Goal: Task Accomplishment & Management: Use online tool/utility

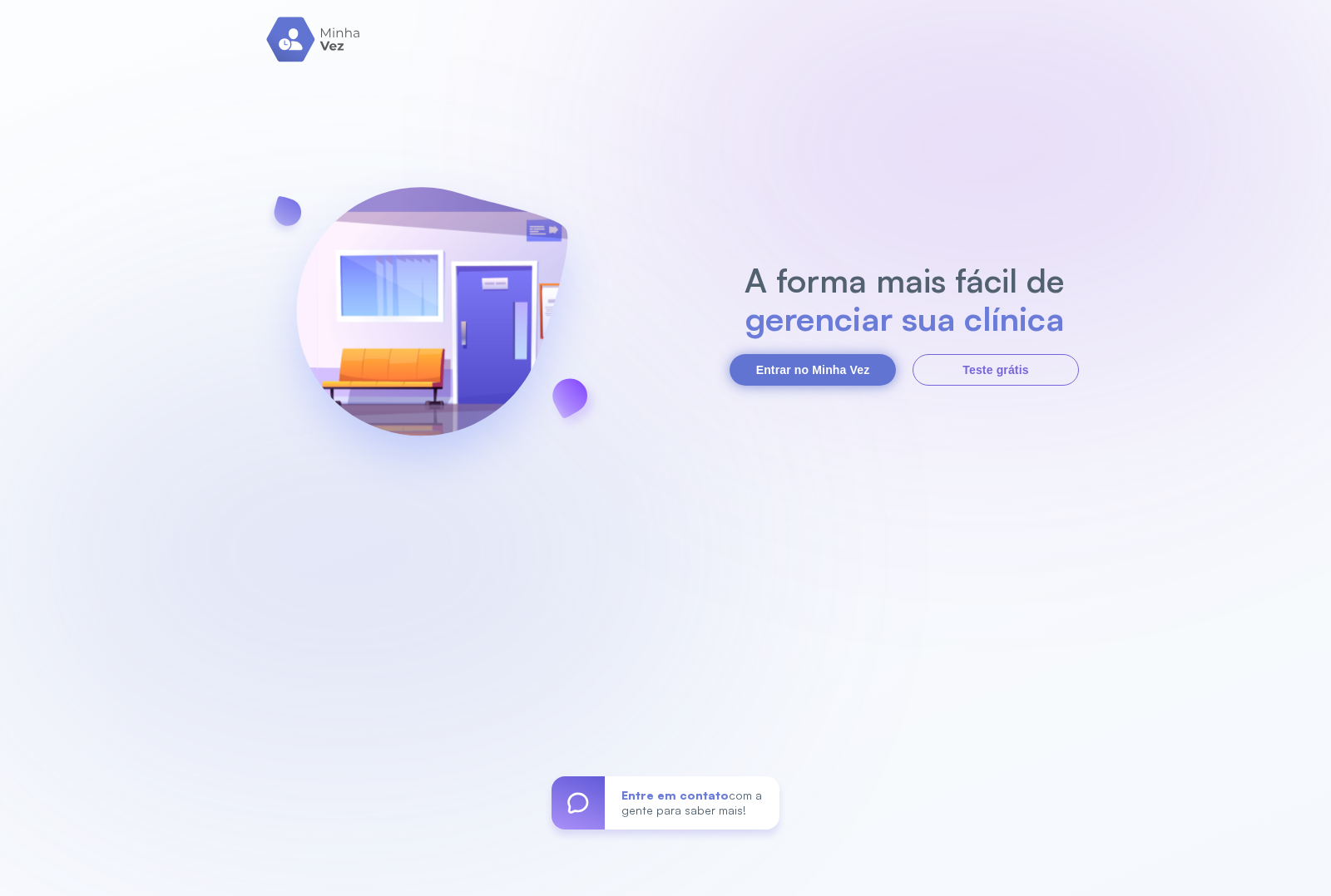
click at [813, 366] on button "Entrar no Minha Vez" at bounding box center [813, 370] width 167 height 31
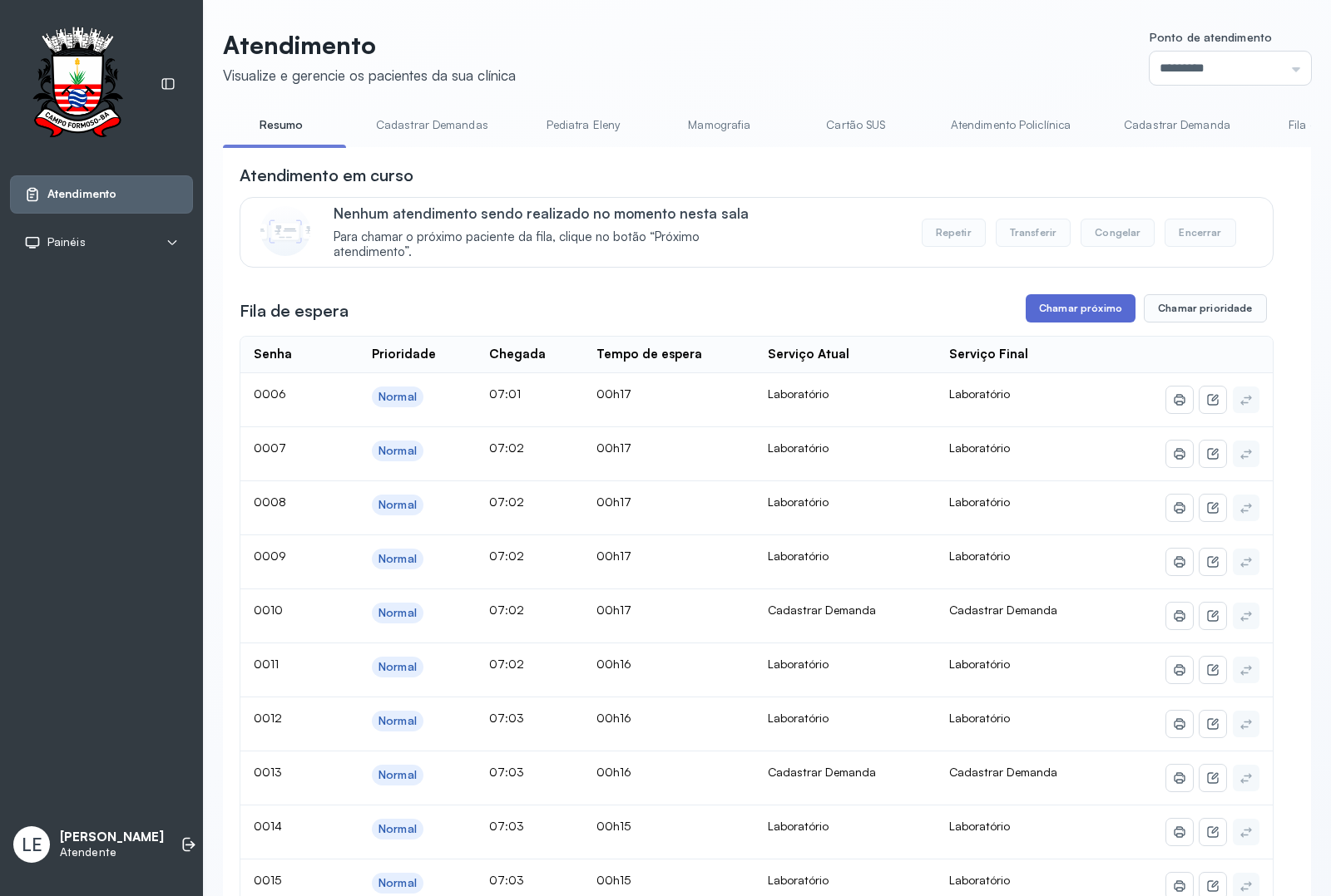
click at [1095, 306] on button "Chamar próximo" at bounding box center [1081, 308] width 110 height 28
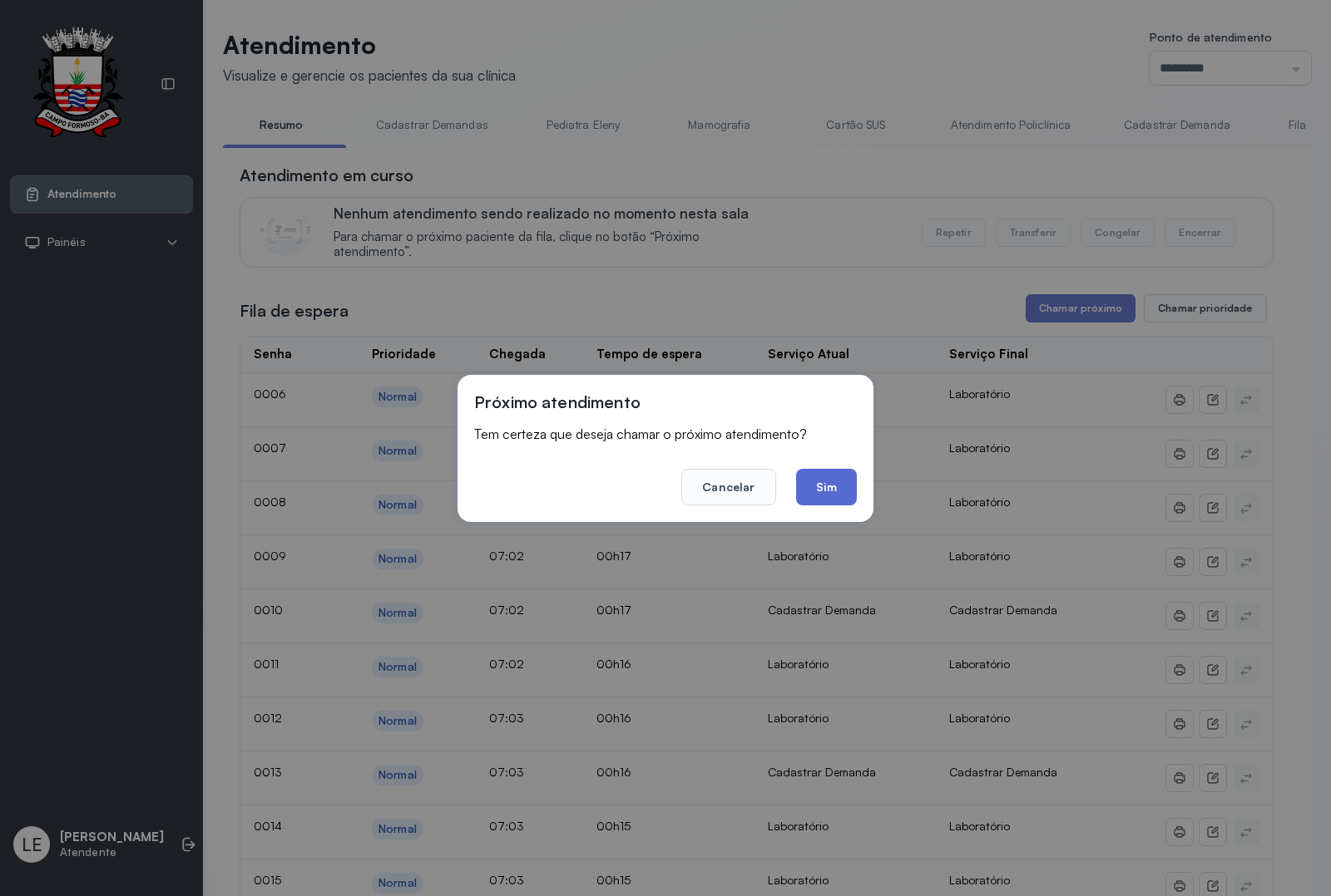
click at [820, 475] on button "Sim" at bounding box center [827, 488] width 61 height 37
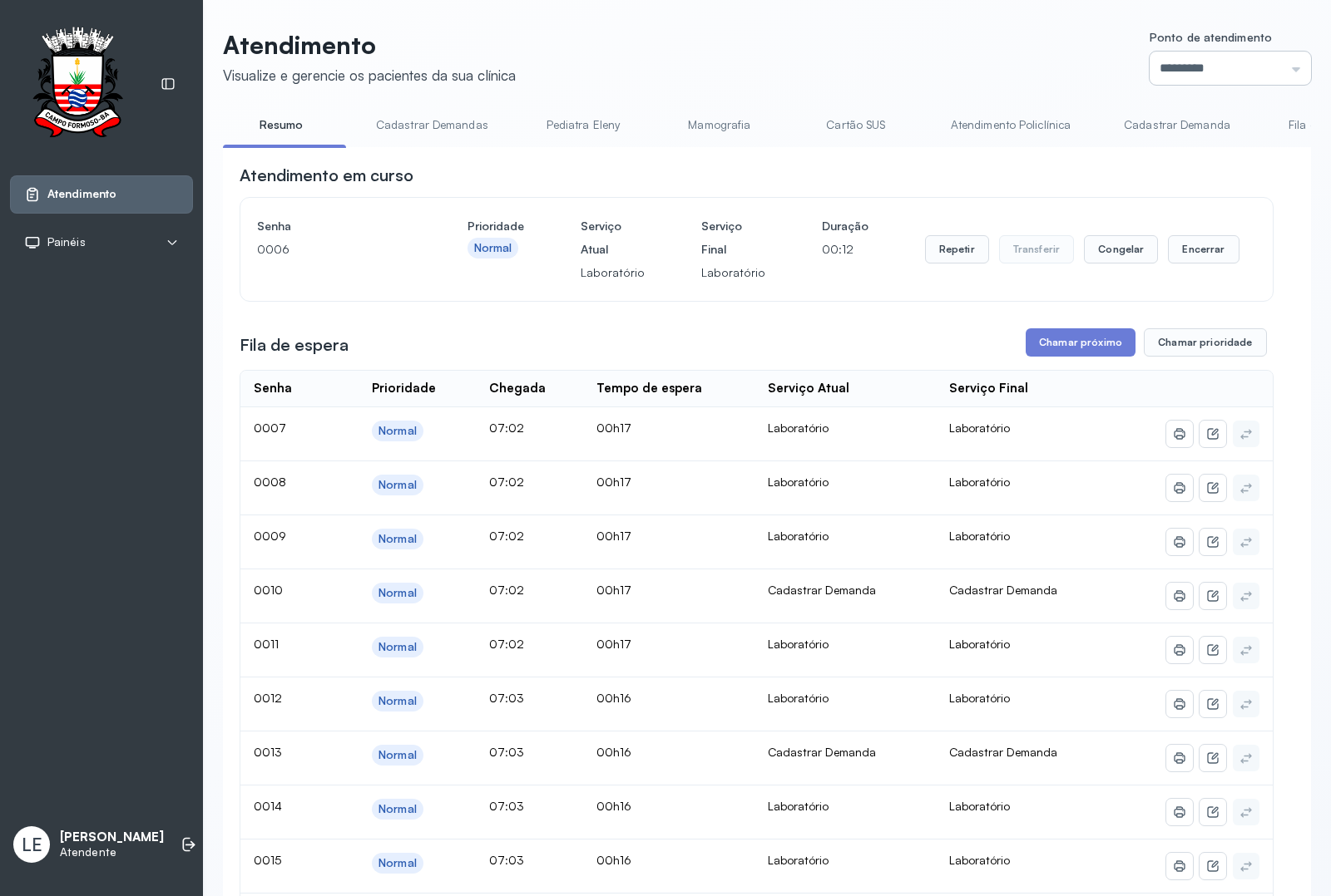
click at [1170, 61] on input "*********" at bounding box center [1230, 68] width 161 height 33
type input "*********"
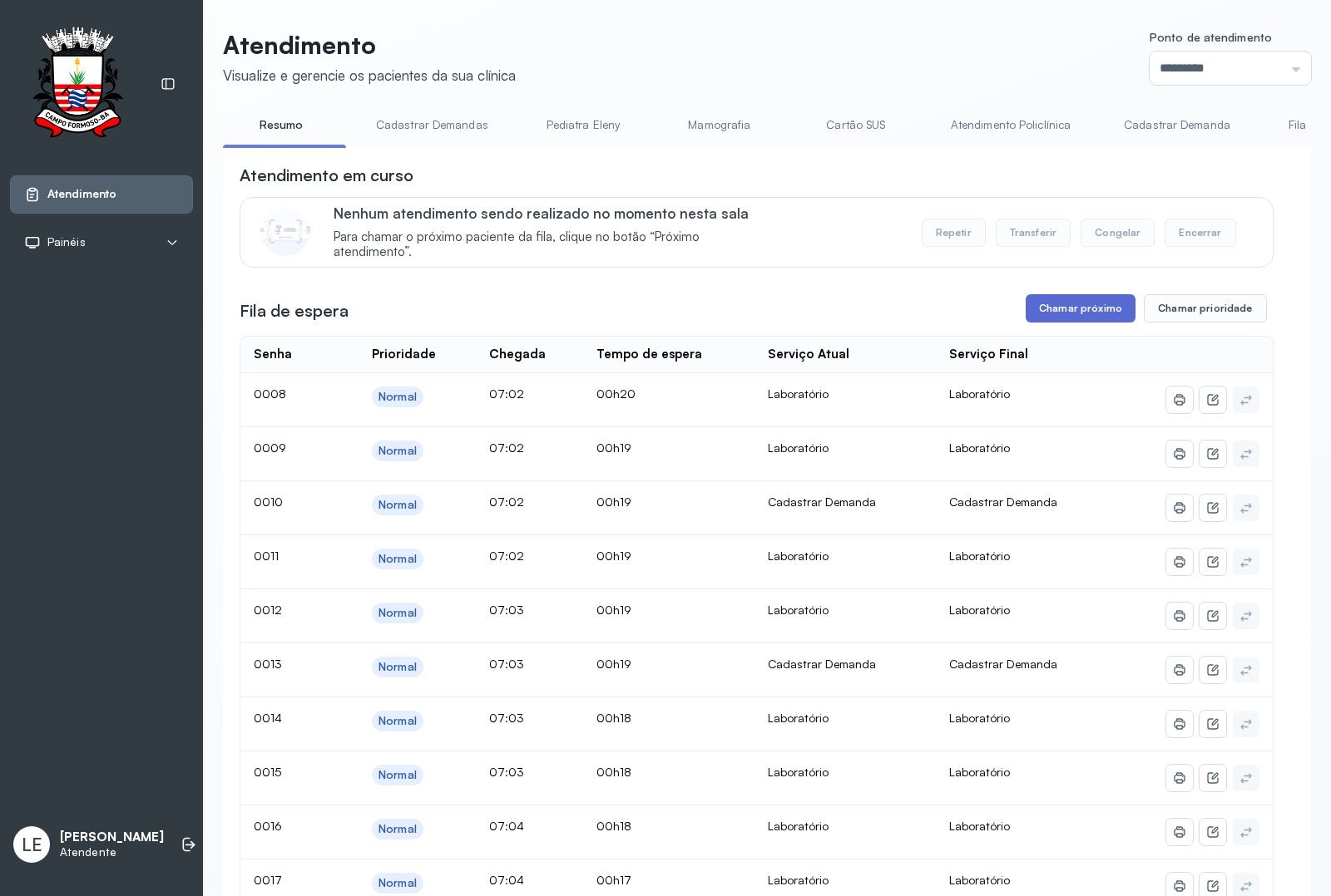
click at [1083, 313] on button "Chamar próximo" at bounding box center [1081, 308] width 110 height 28
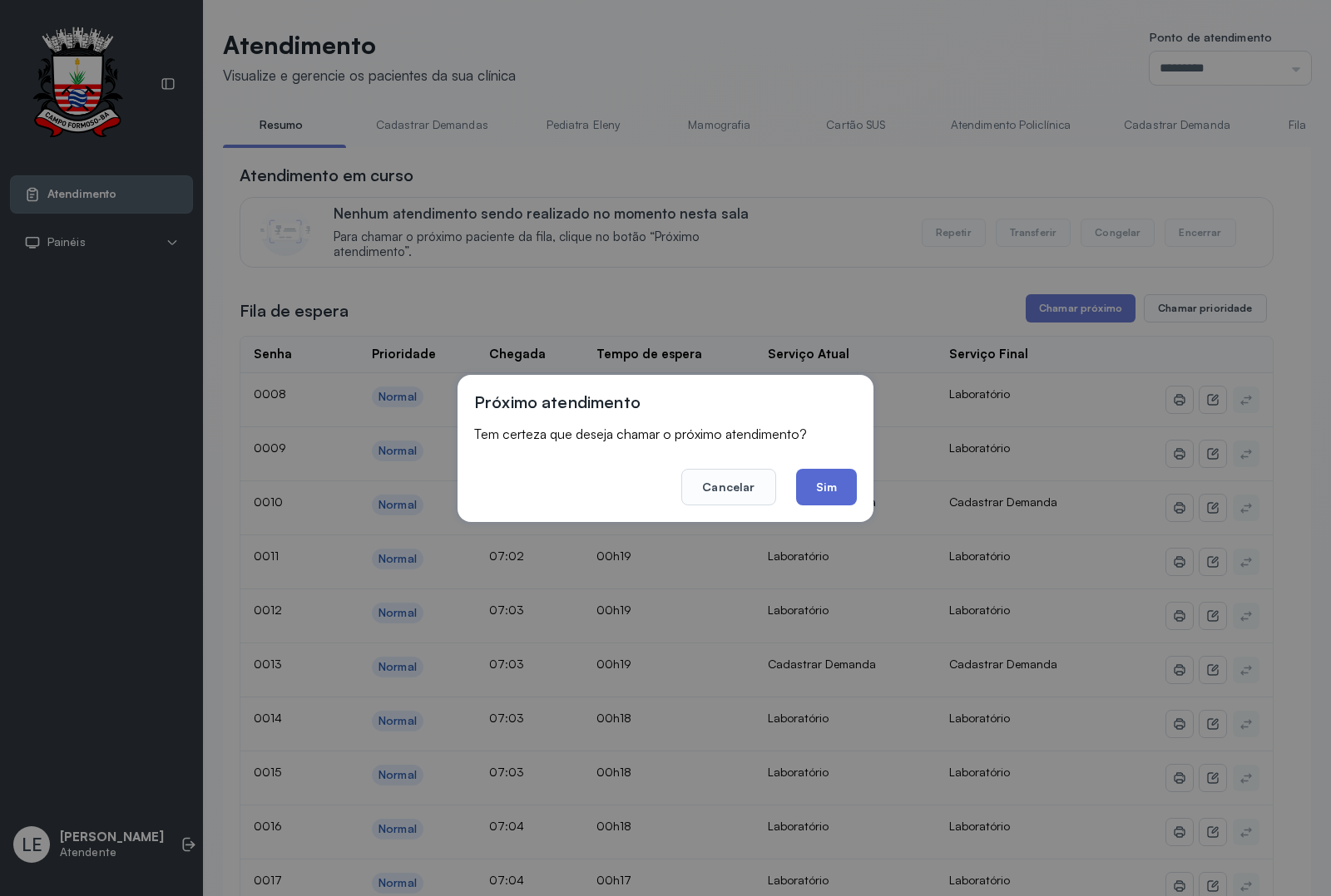
click at [827, 475] on button "Sim" at bounding box center [827, 488] width 61 height 37
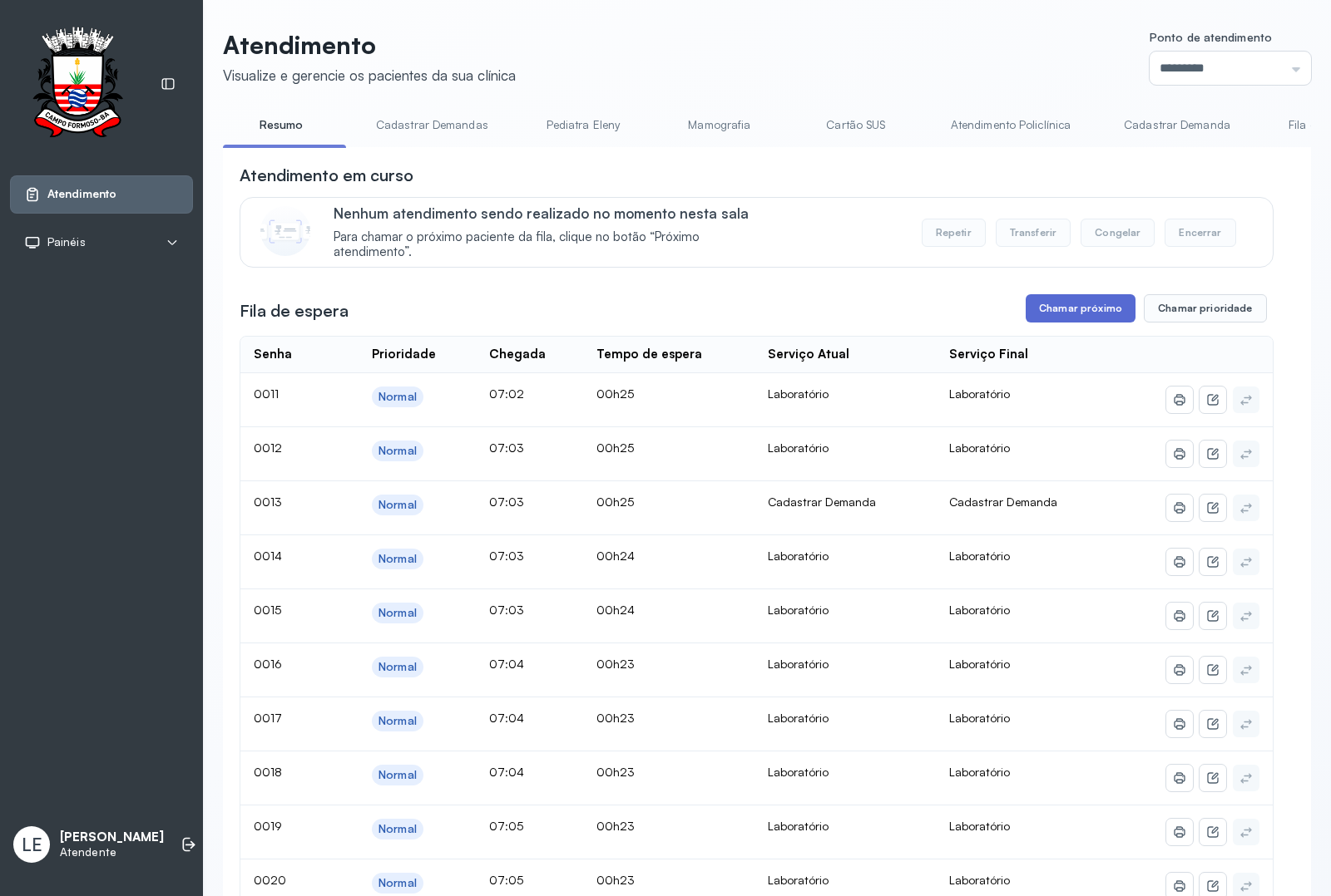
click at [1061, 323] on button "Chamar próximo" at bounding box center [1081, 308] width 110 height 28
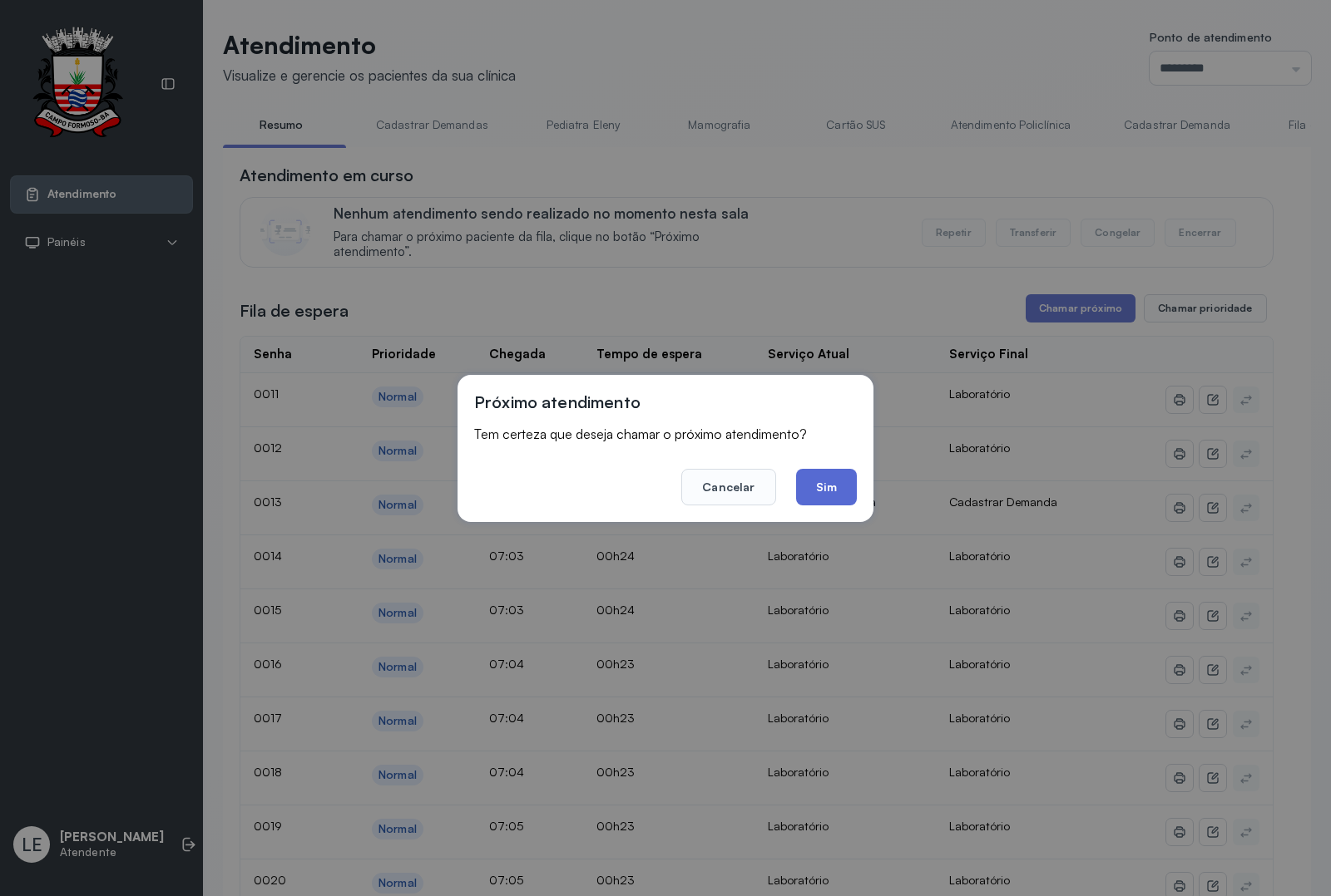
click at [833, 472] on button "Sim" at bounding box center [827, 488] width 61 height 37
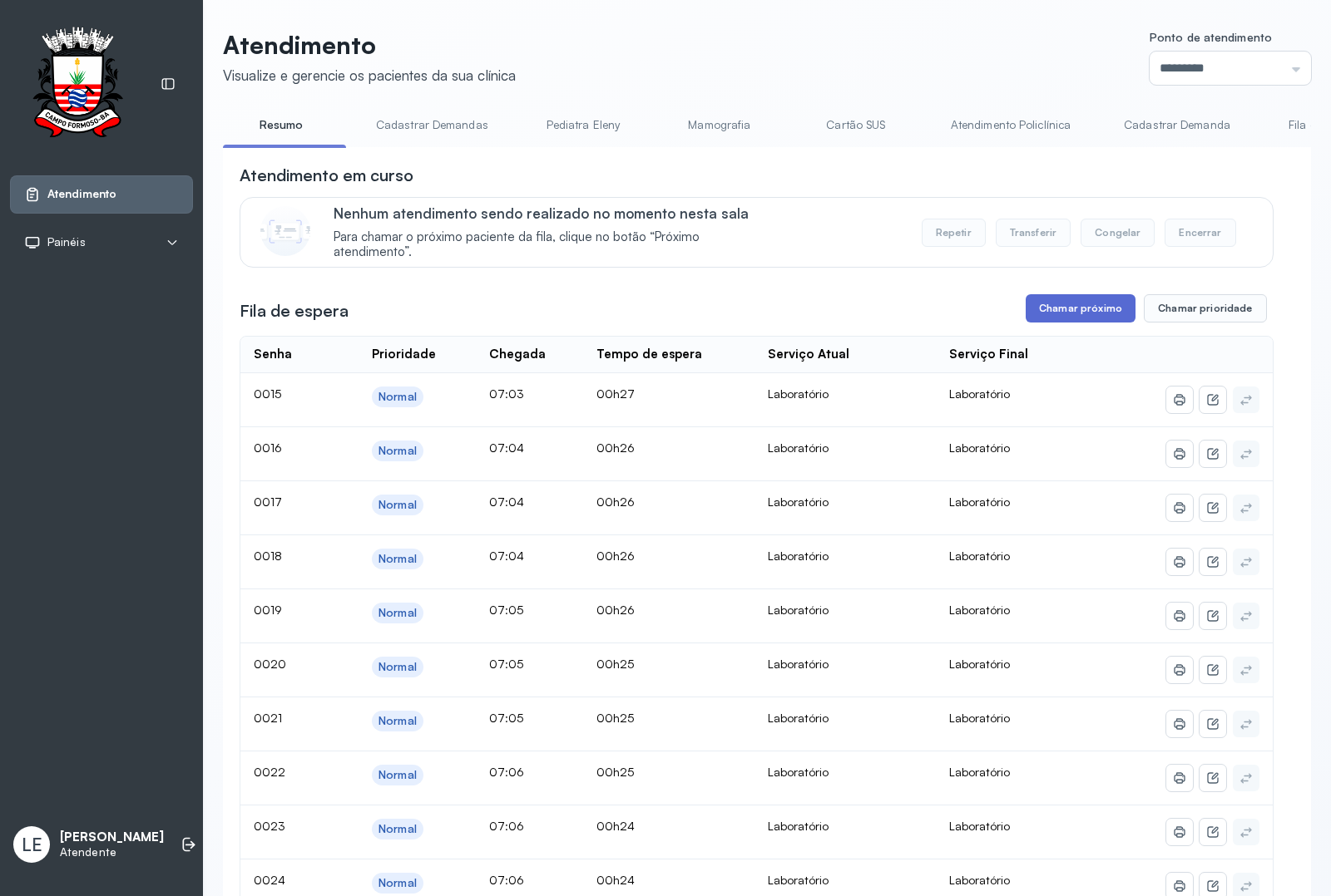
click at [1060, 313] on button "Chamar próximo" at bounding box center [1081, 308] width 110 height 28
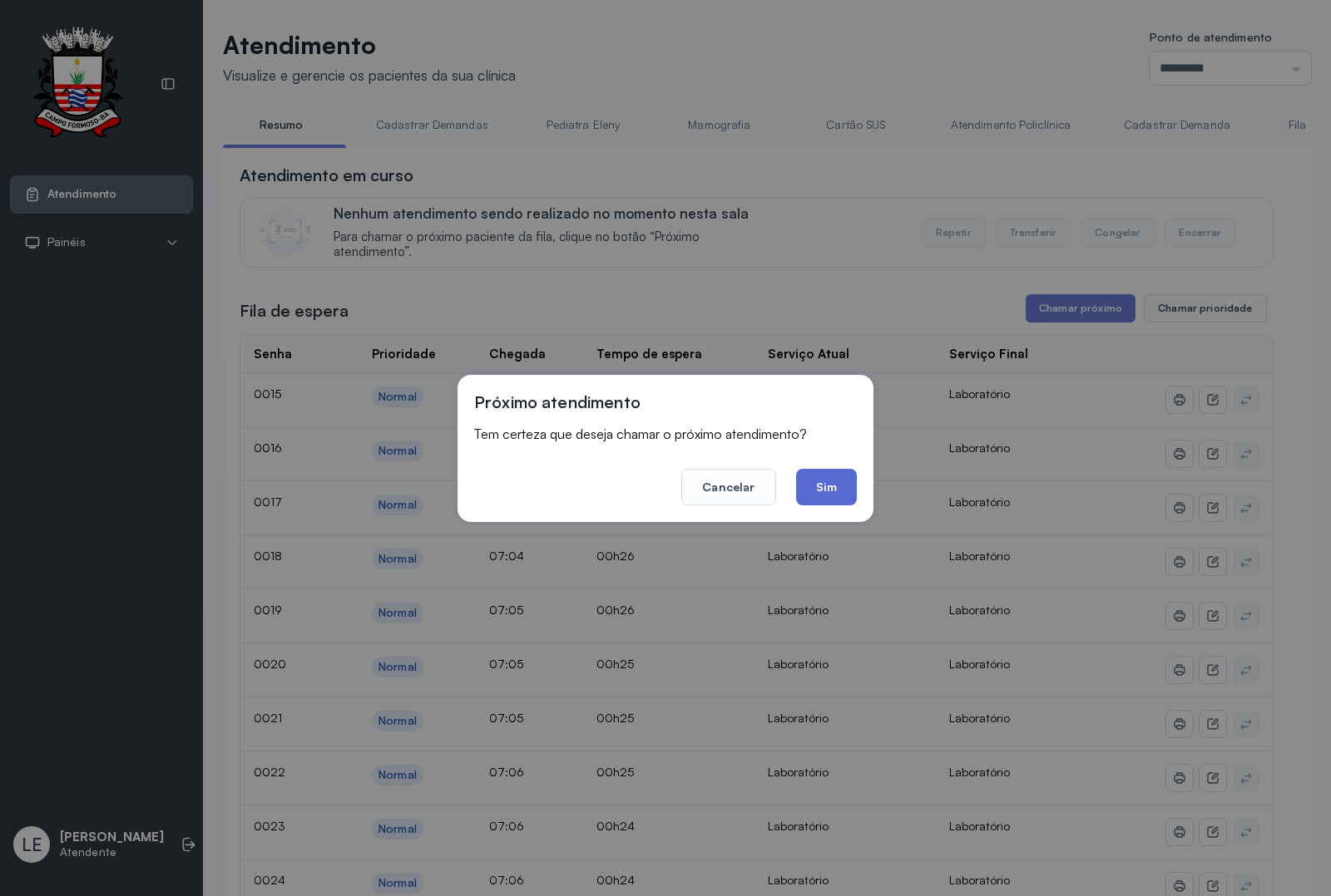
click at [845, 475] on button "Sim" at bounding box center [827, 488] width 61 height 37
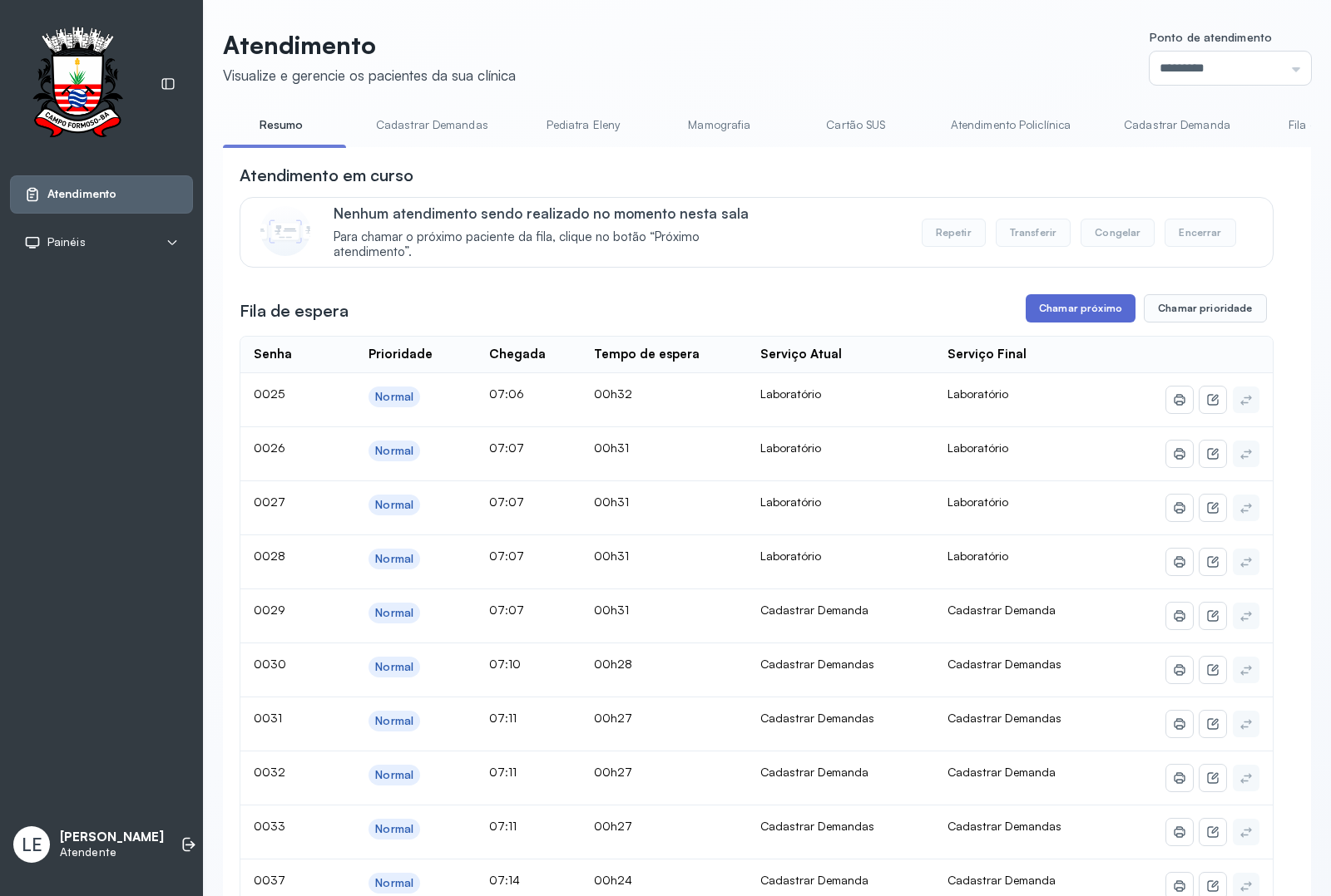
click at [1107, 316] on button "Chamar próximo" at bounding box center [1081, 308] width 110 height 28
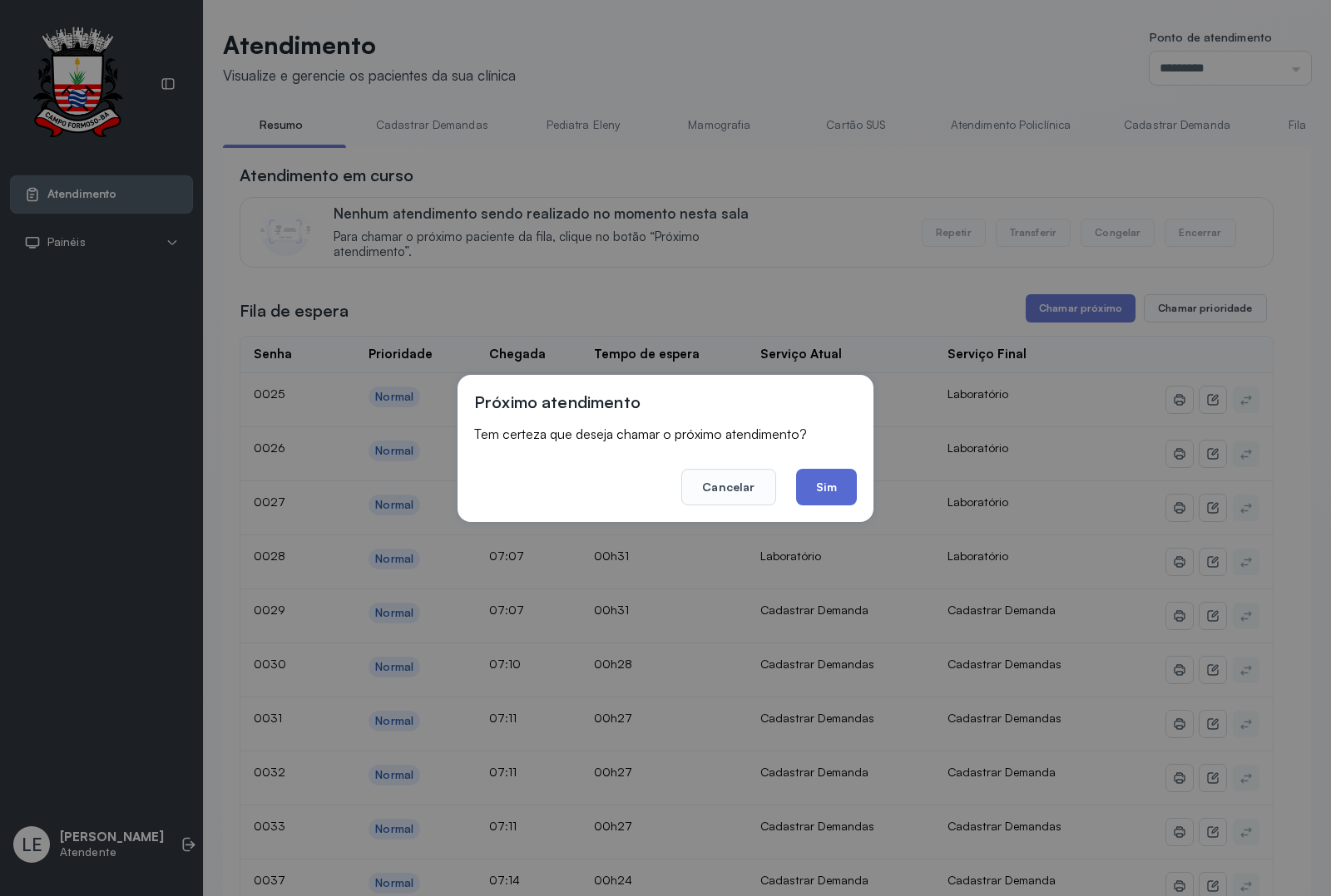
click at [824, 487] on button "Sim" at bounding box center [827, 488] width 61 height 37
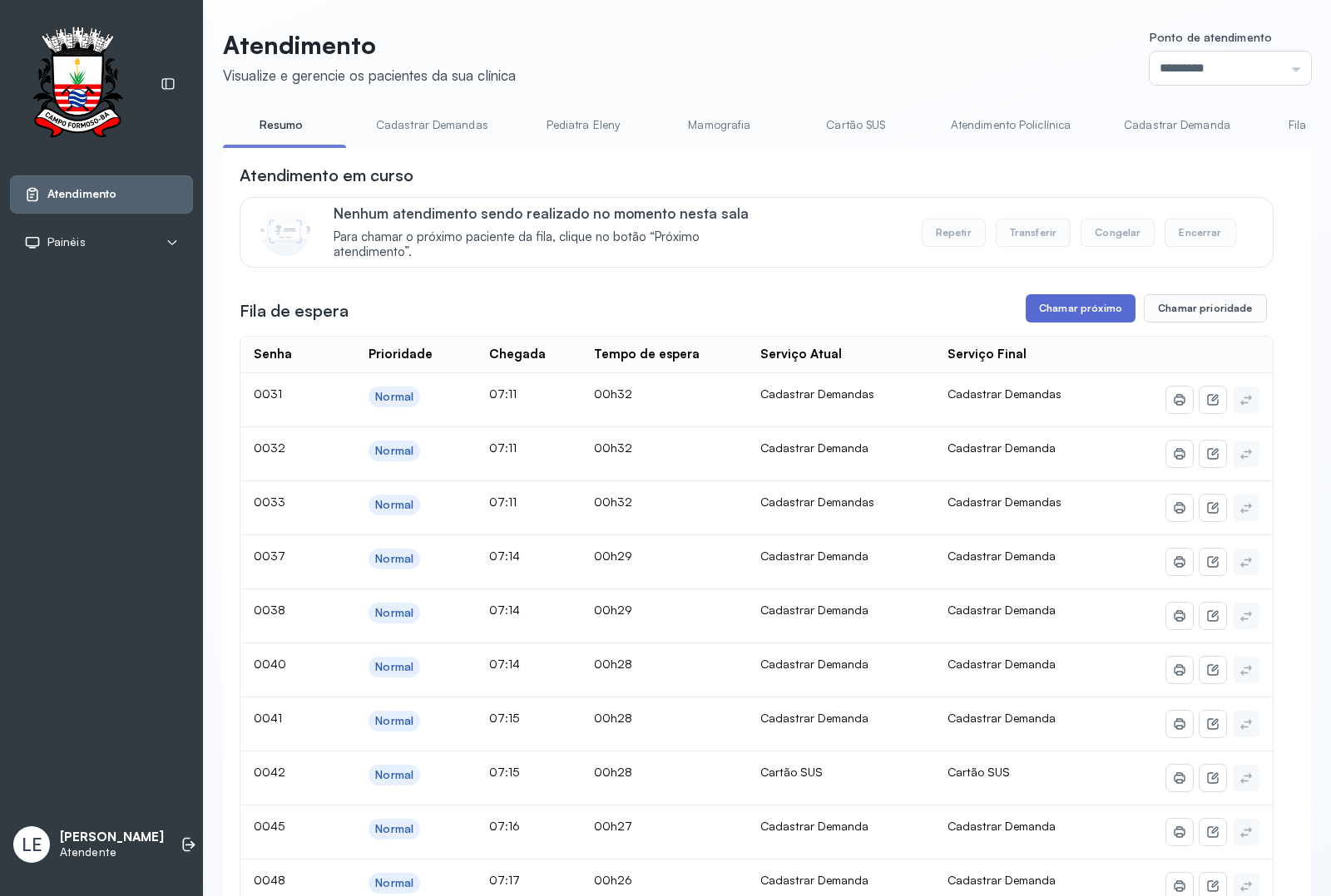
click at [1087, 318] on button "Chamar próximo" at bounding box center [1081, 308] width 110 height 28
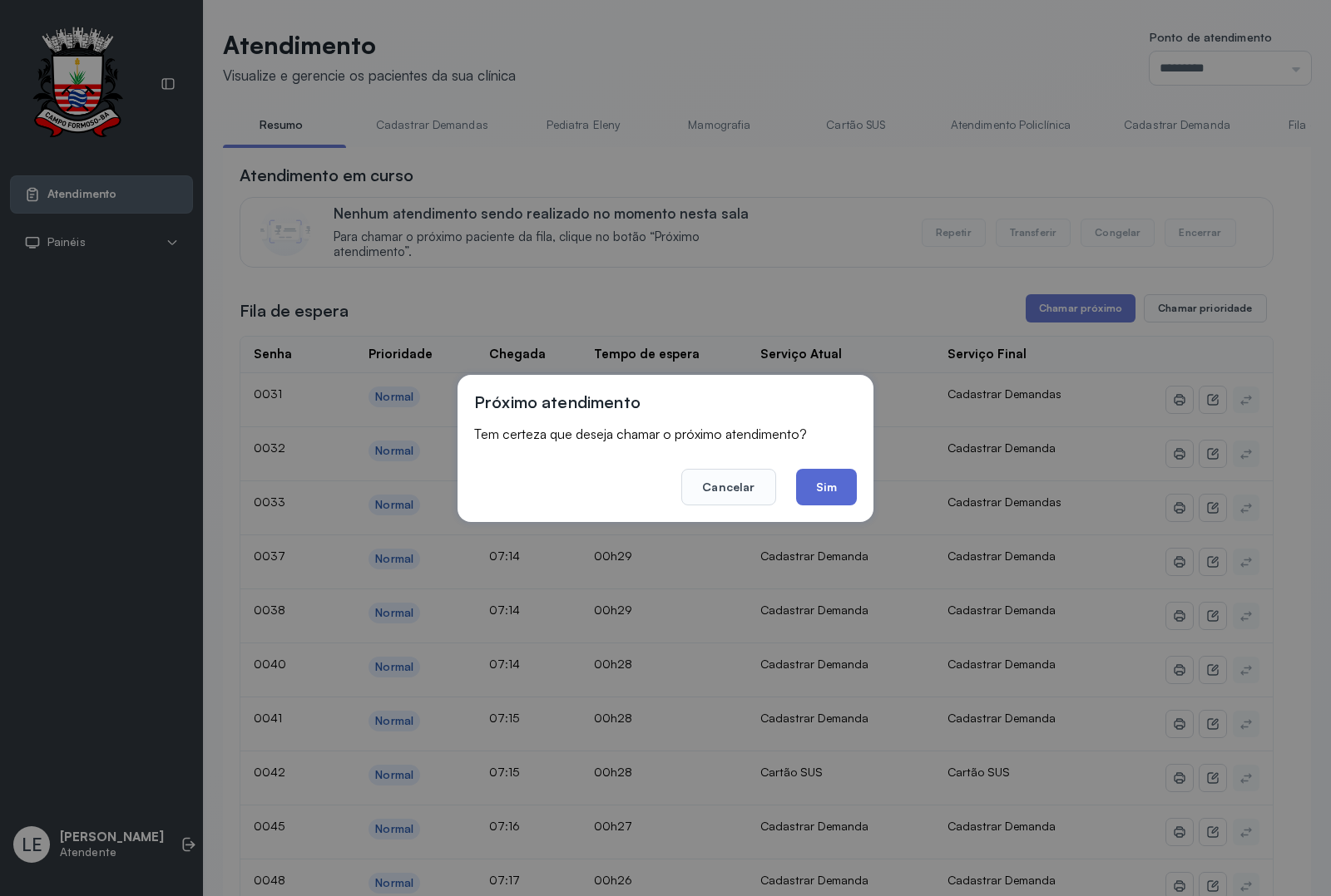
click at [842, 502] on button "Sim" at bounding box center [827, 488] width 61 height 37
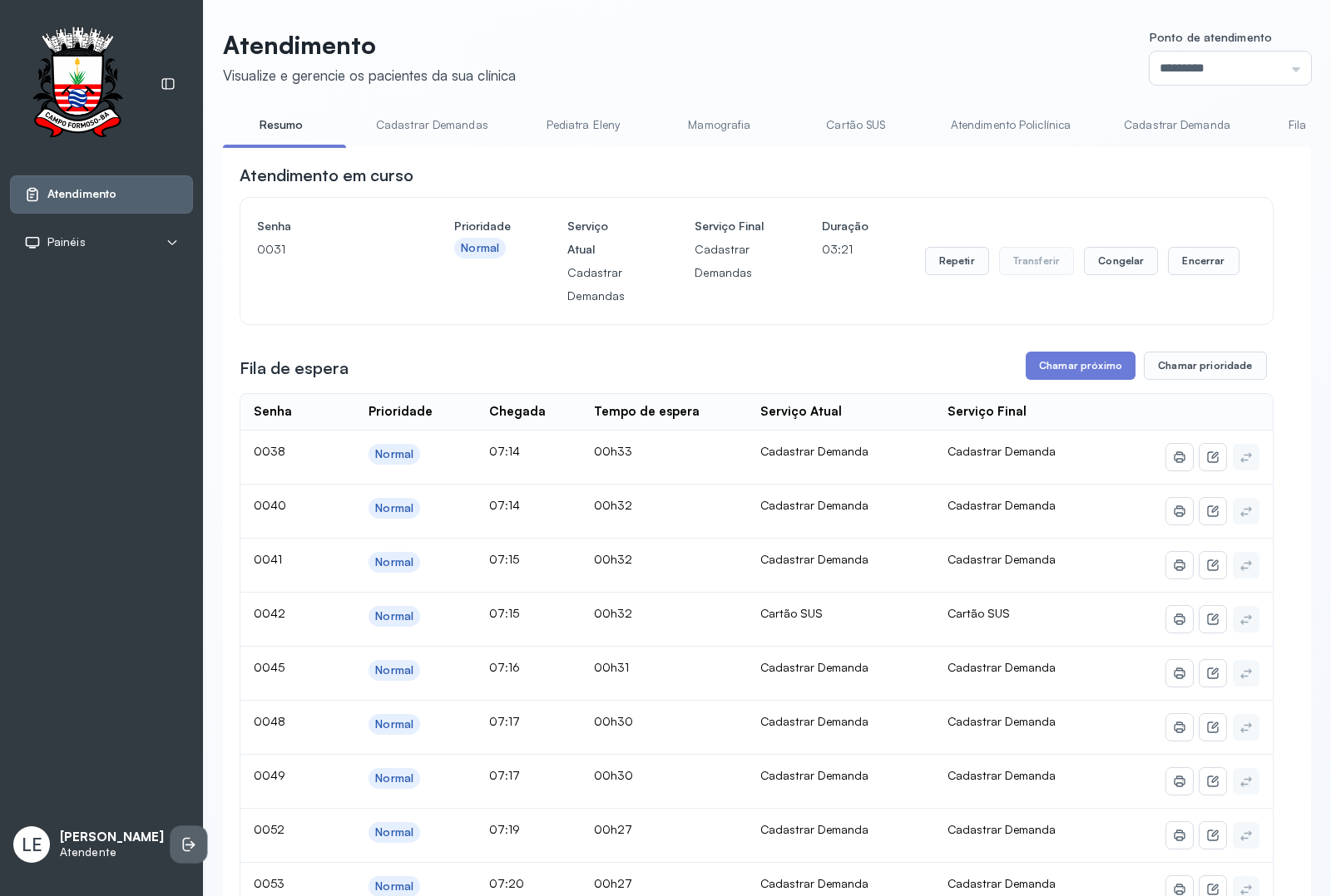
click at [187, 837] on li at bounding box center [189, 845] width 37 height 37
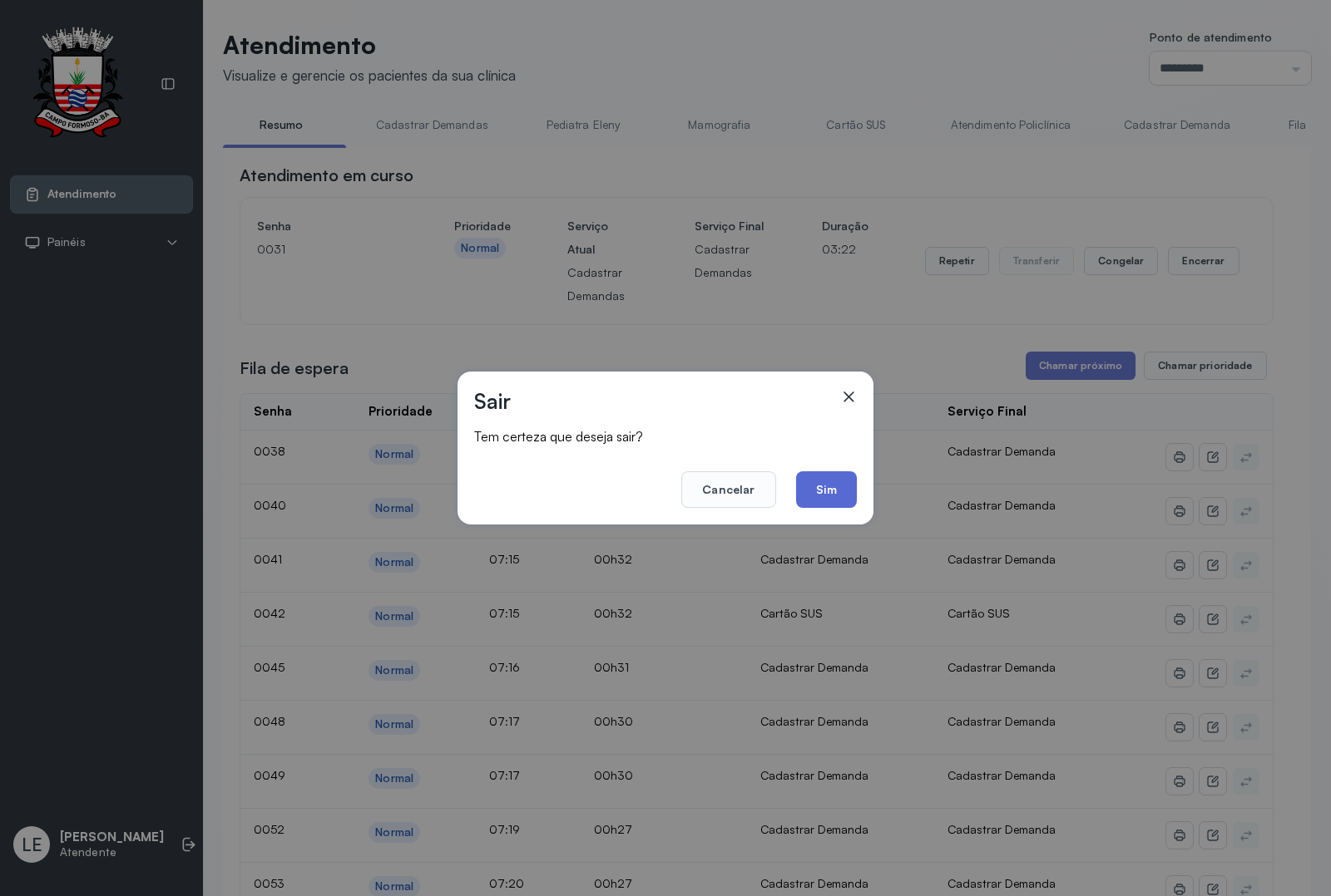
click at [828, 493] on button "Sim" at bounding box center [827, 489] width 61 height 37
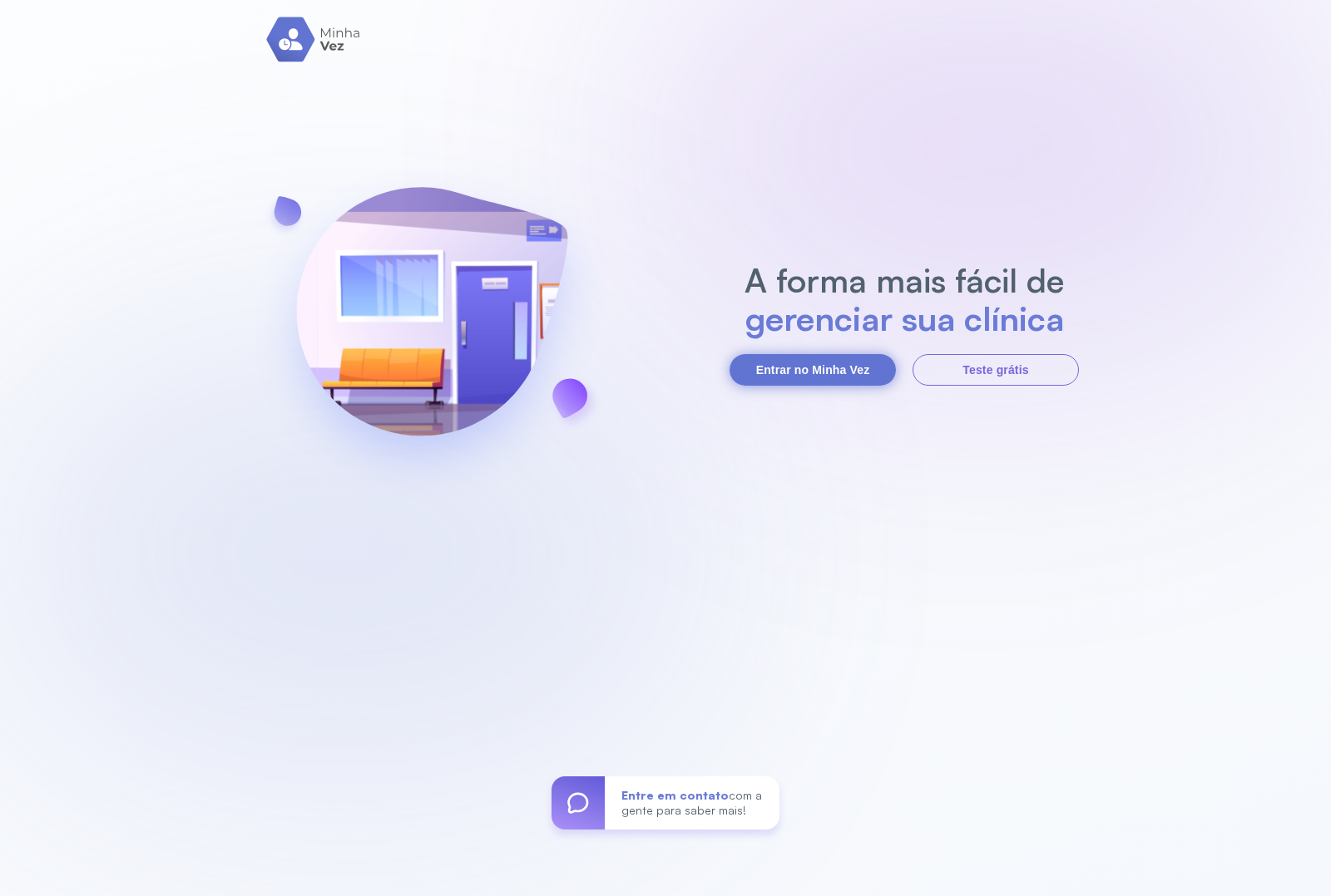
click at [774, 373] on button "Entrar no Minha Vez" at bounding box center [813, 370] width 167 height 31
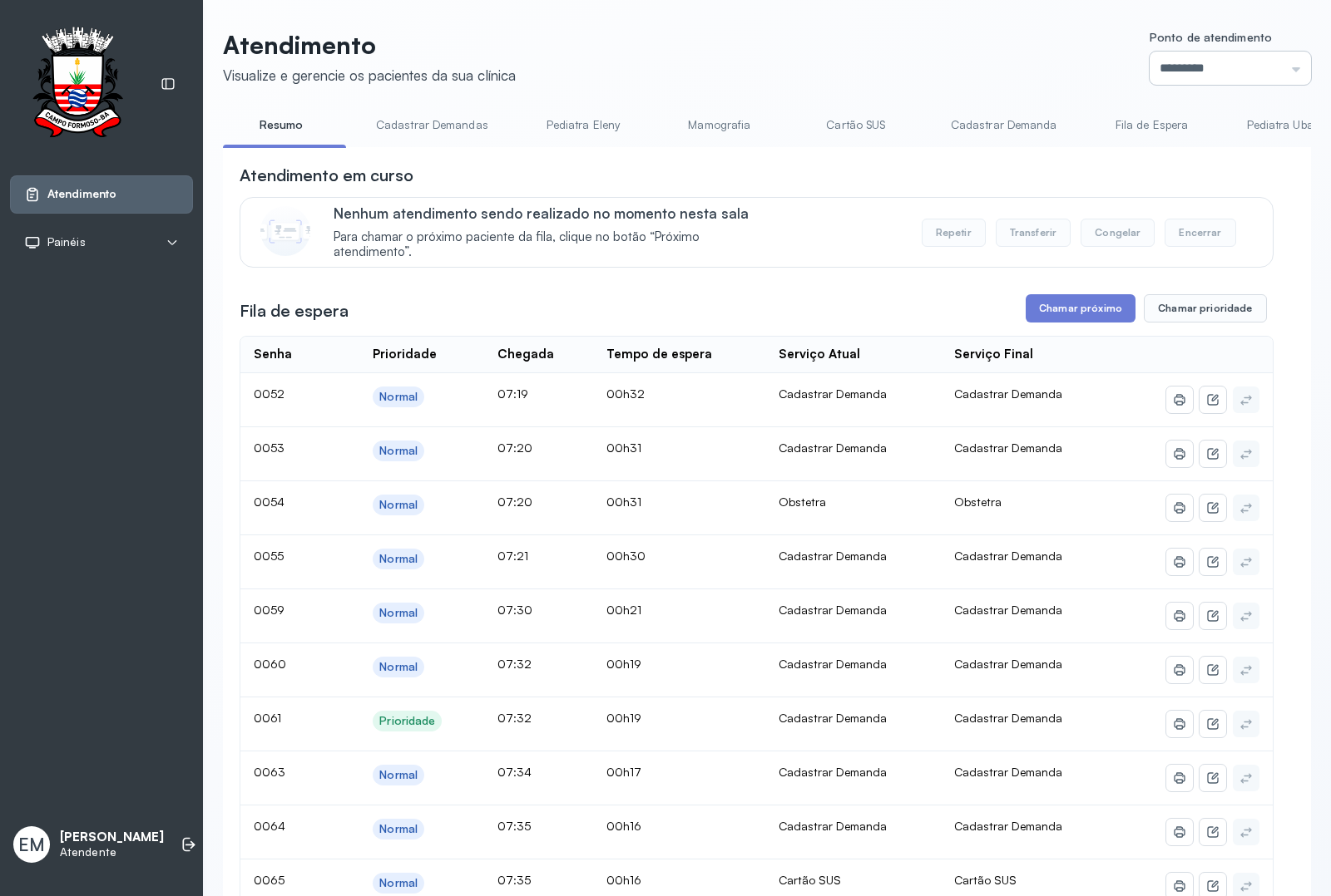
click at [1163, 69] on input "*********" at bounding box center [1230, 68] width 161 height 33
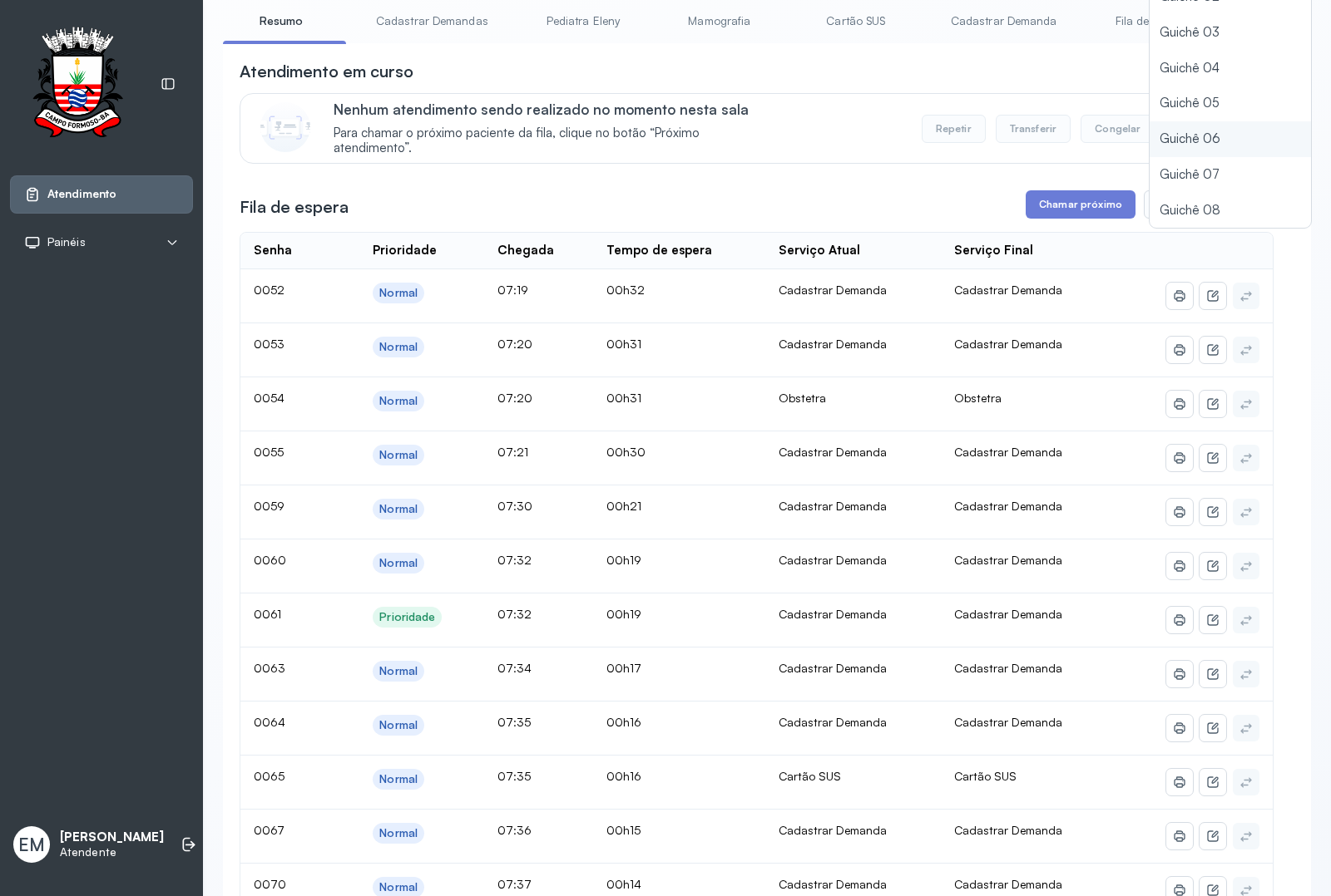
type input "*********"
click at [1164, 144] on div "Atendimento Visualize e gerencie os pacientes da sua clínica Ponto de atendimen…" at bounding box center [766, 723] width 1088 height 1596
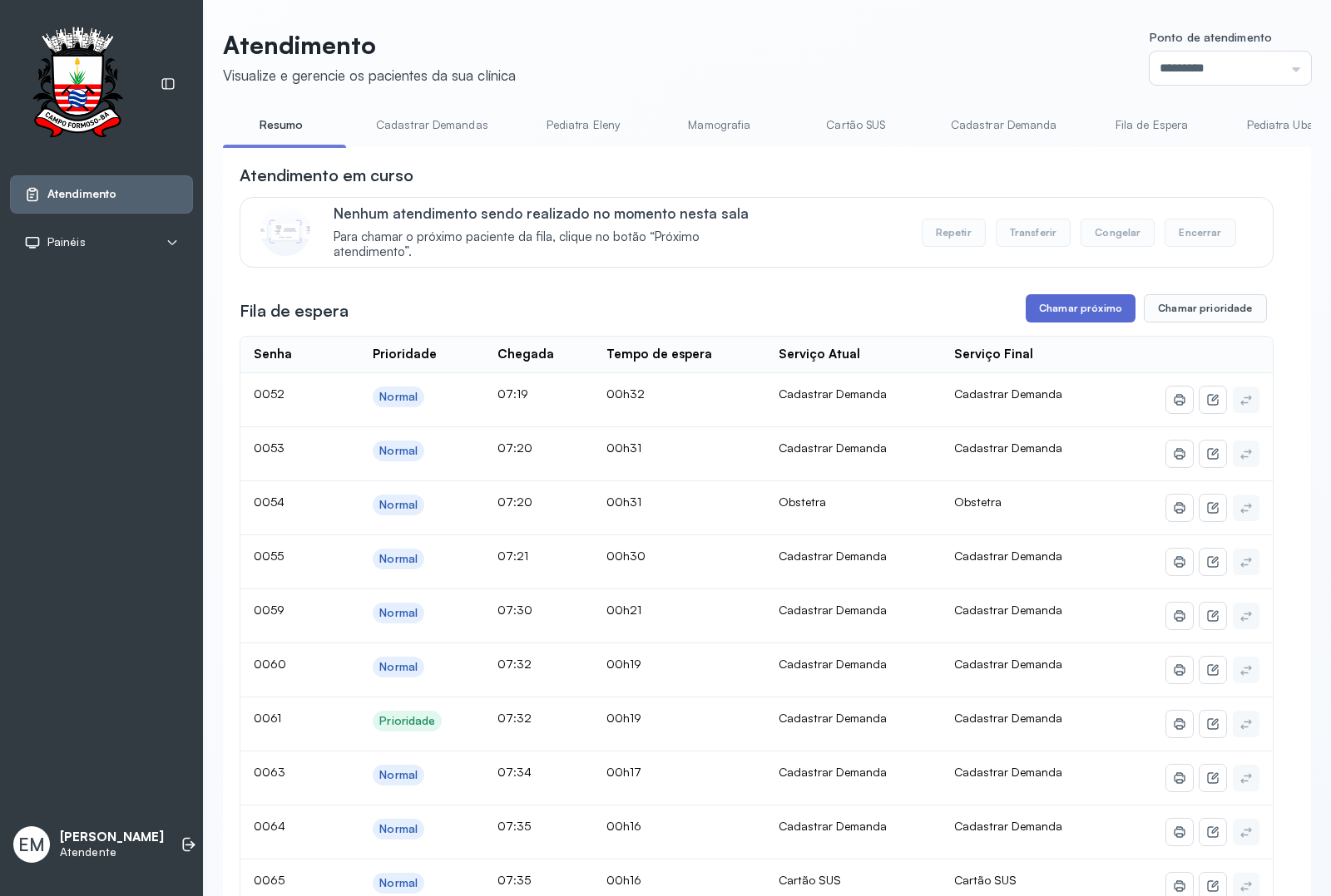
click at [1059, 323] on button "Chamar próximo" at bounding box center [1081, 308] width 110 height 28
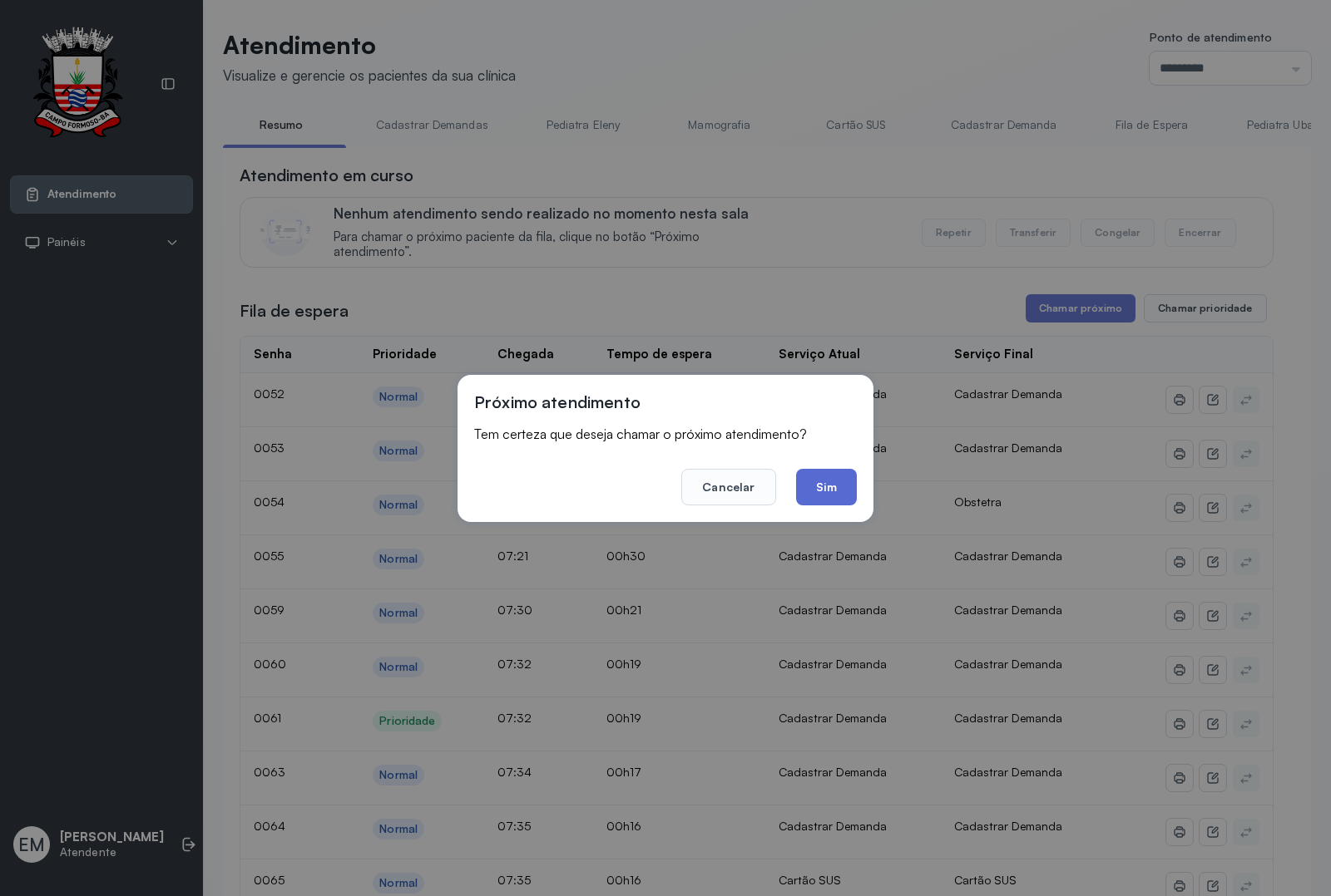
click at [807, 479] on button "Sim" at bounding box center [827, 488] width 61 height 37
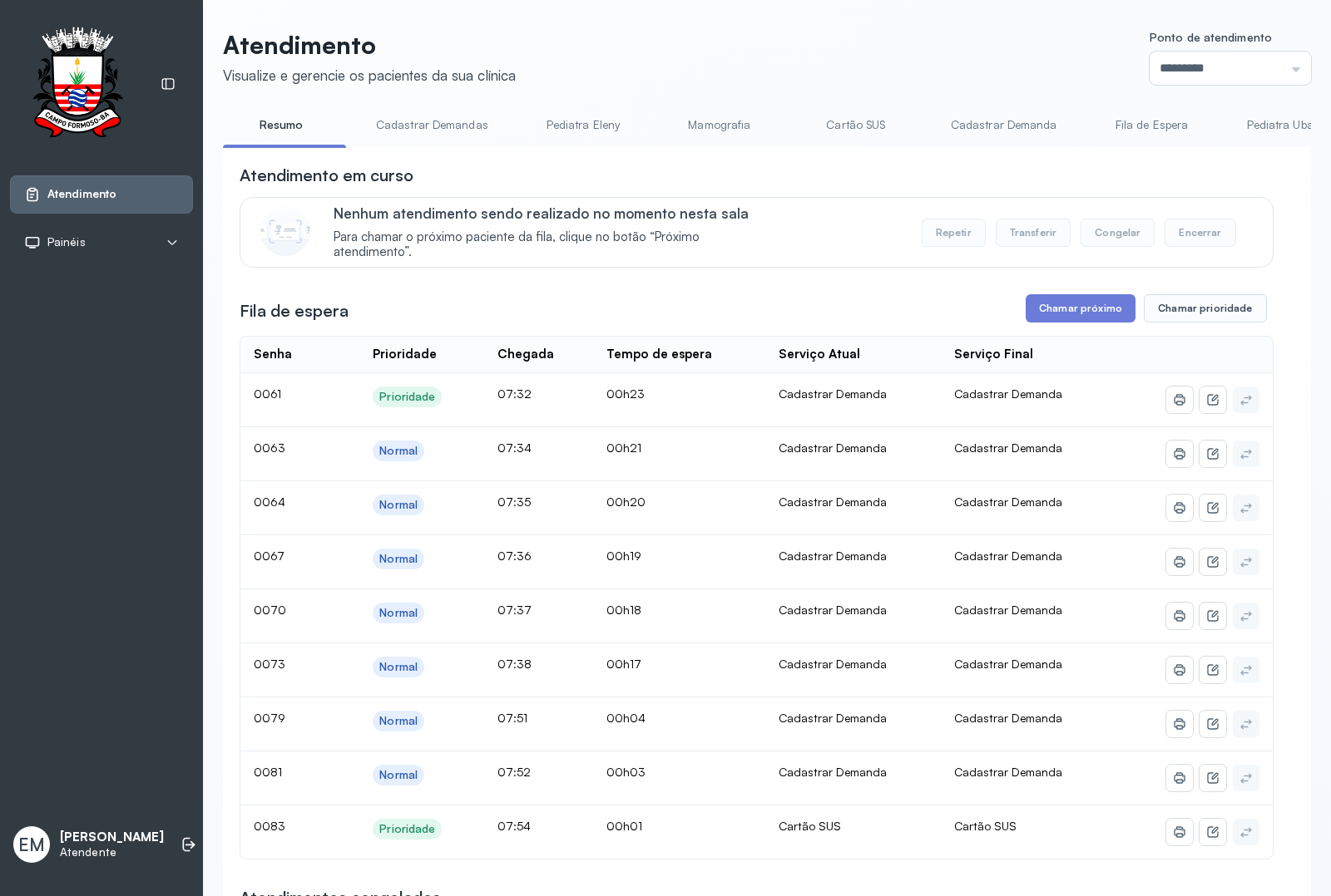
scroll to position [104, 0]
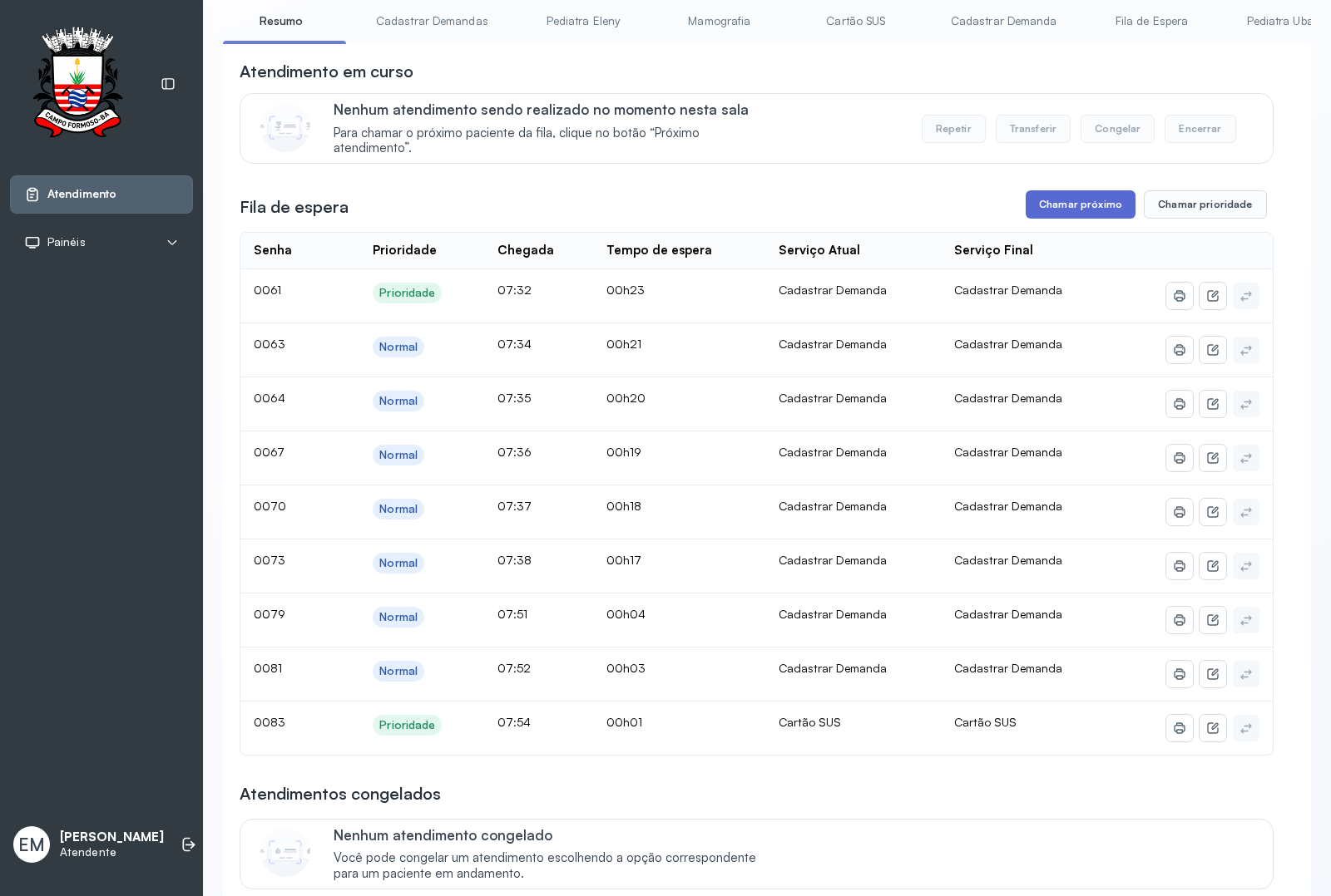
click at [1074, 219] on button "Chamar próximo" at bounding box center [1081, 204] width 110 height 28
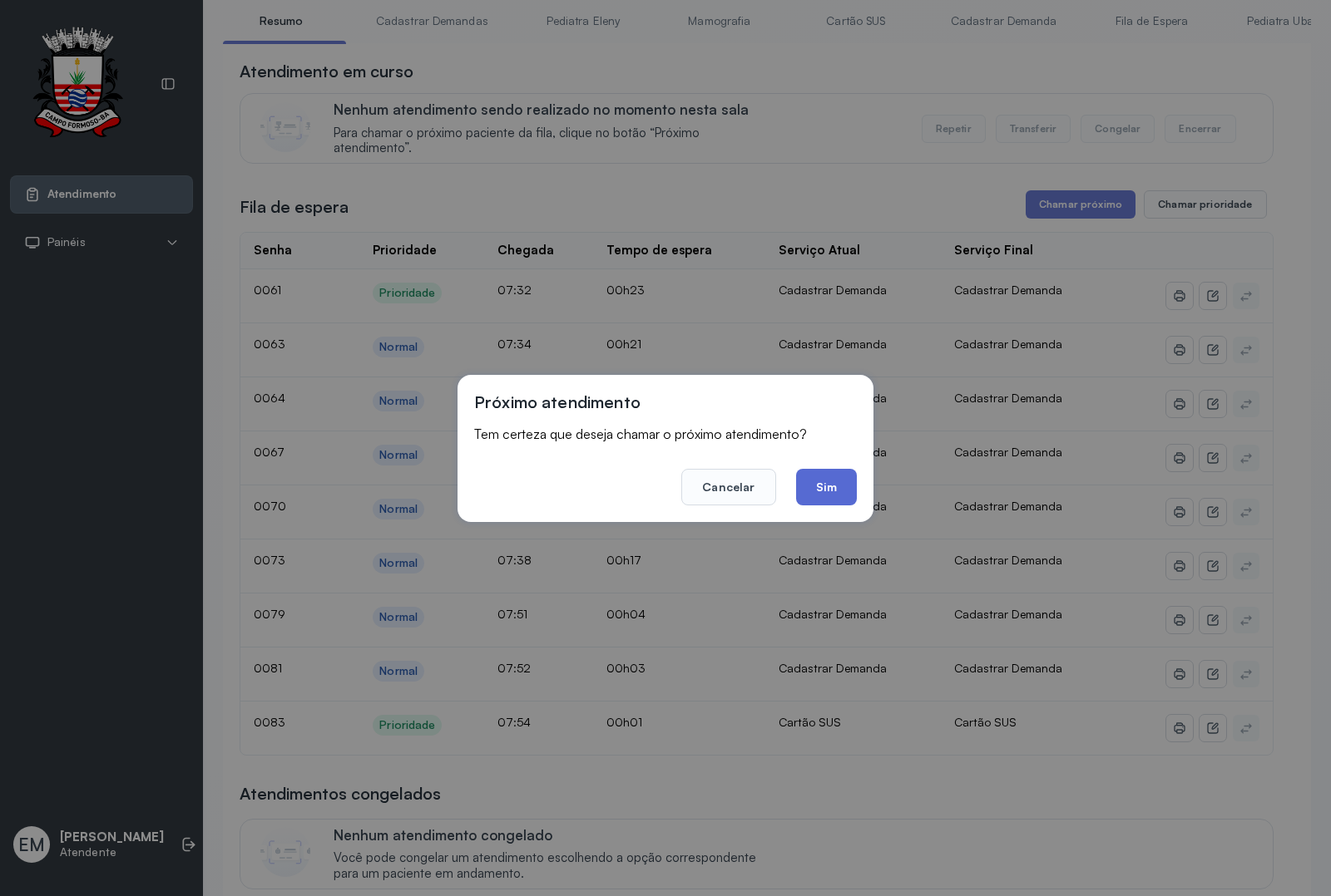
click at [820, 487] on button "Sim" at bounding box center [827, 488] width 61 height 37
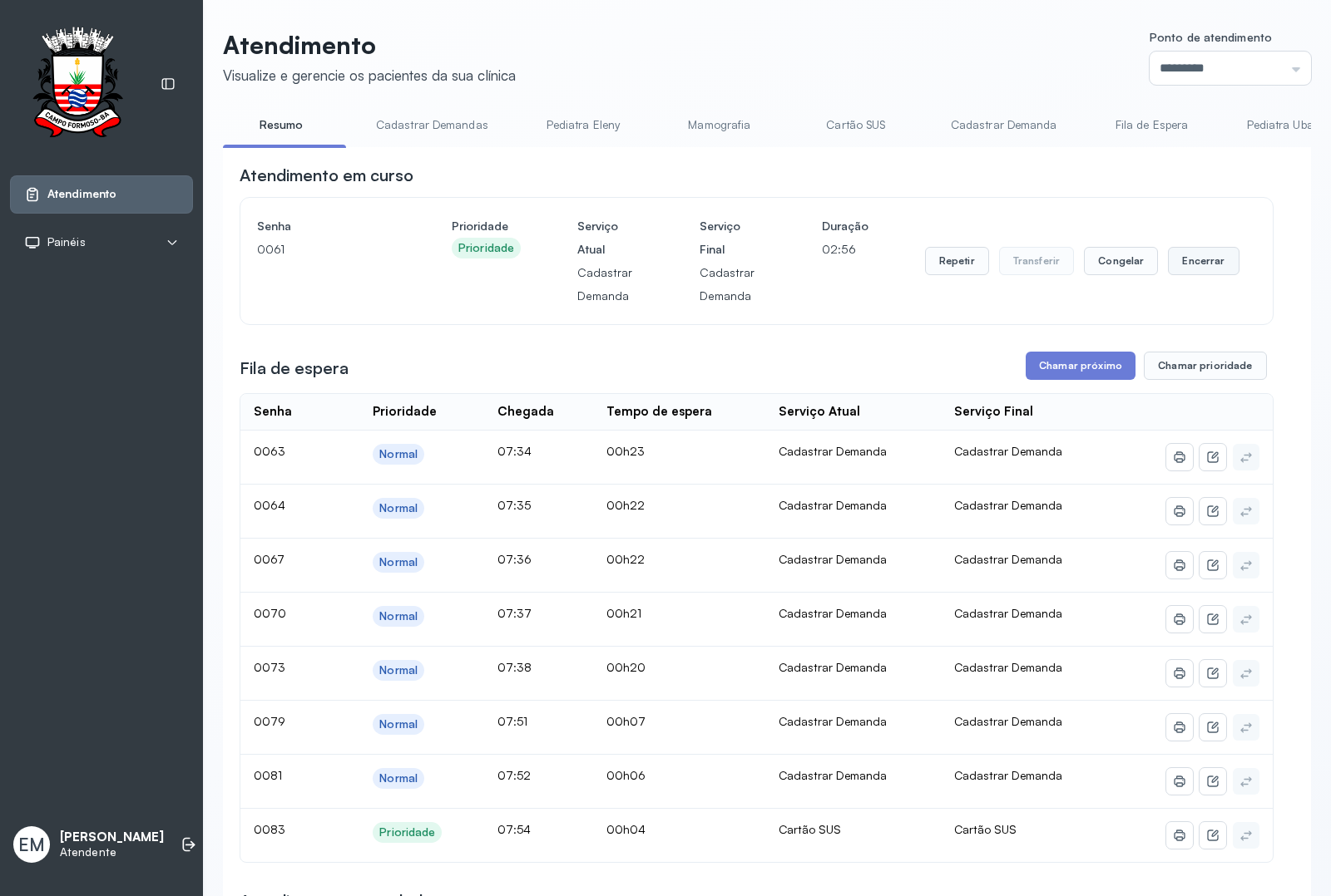
click at [1183, 263] on button "Encerrar" at bounding box center [1203, 261] width 71 height 28
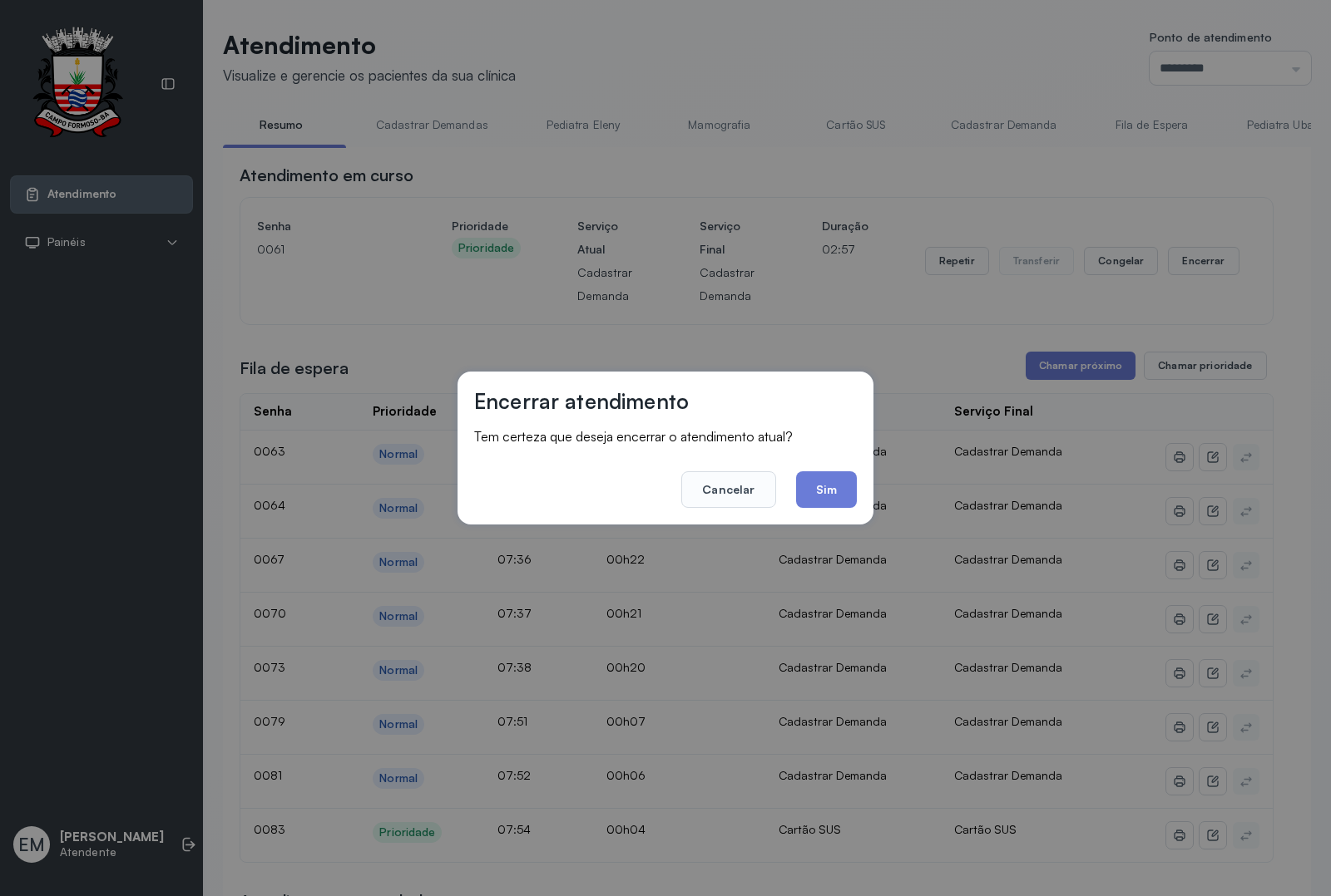
click at [860, 496] on div "Encerrar atendimento Tem certeza que deseja encerrar o atendimento atual? Cance…" at bounding box center [665, 448] width 416 height 152
click at [851, 475] on button "Sim" at bounding box center [827, 489] width 61 height 37
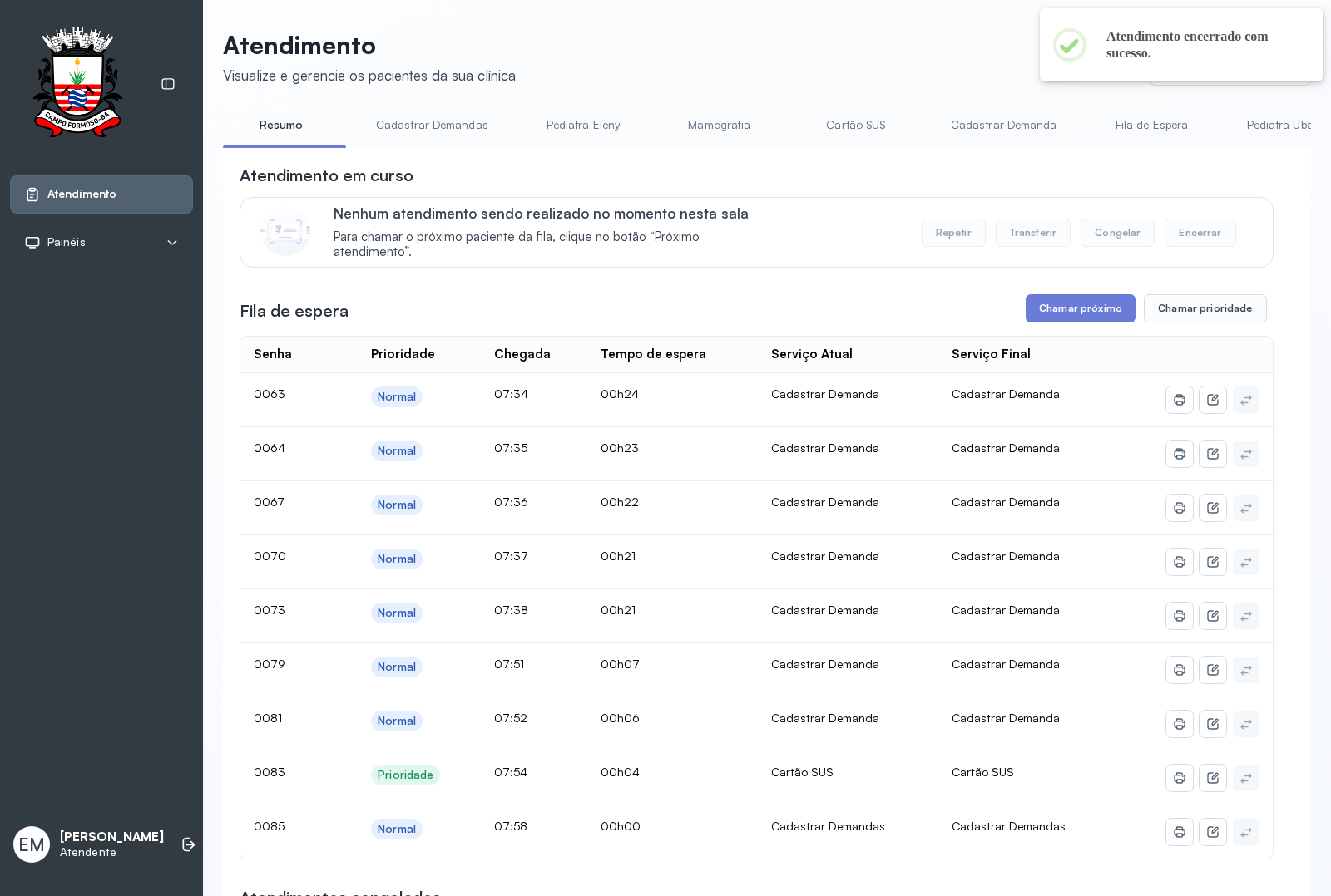
scroll to position [208, 0]
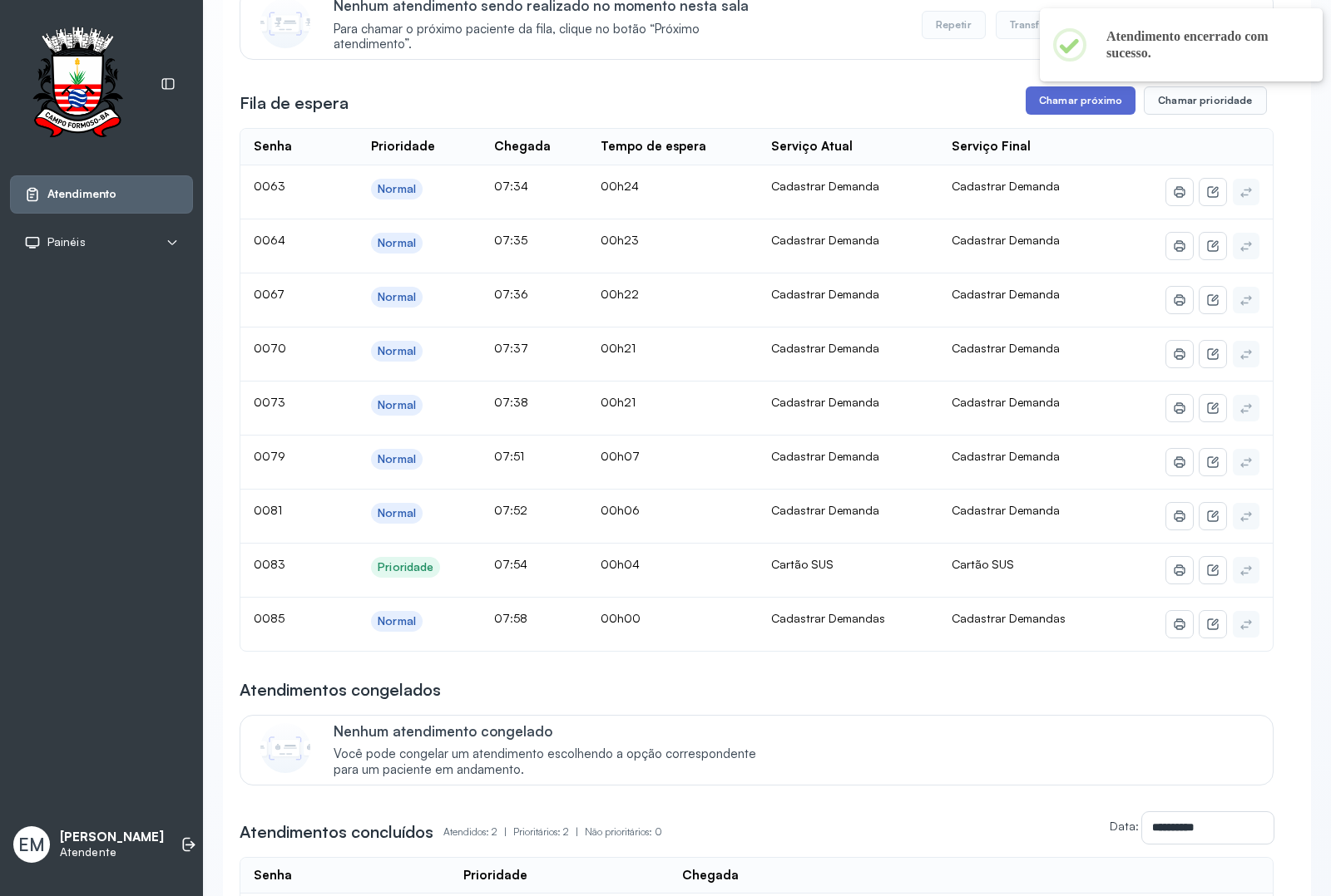
click at [1071, 105] on button "Chamar próximo" at bounding box center [1081, 100] width 110 height 28
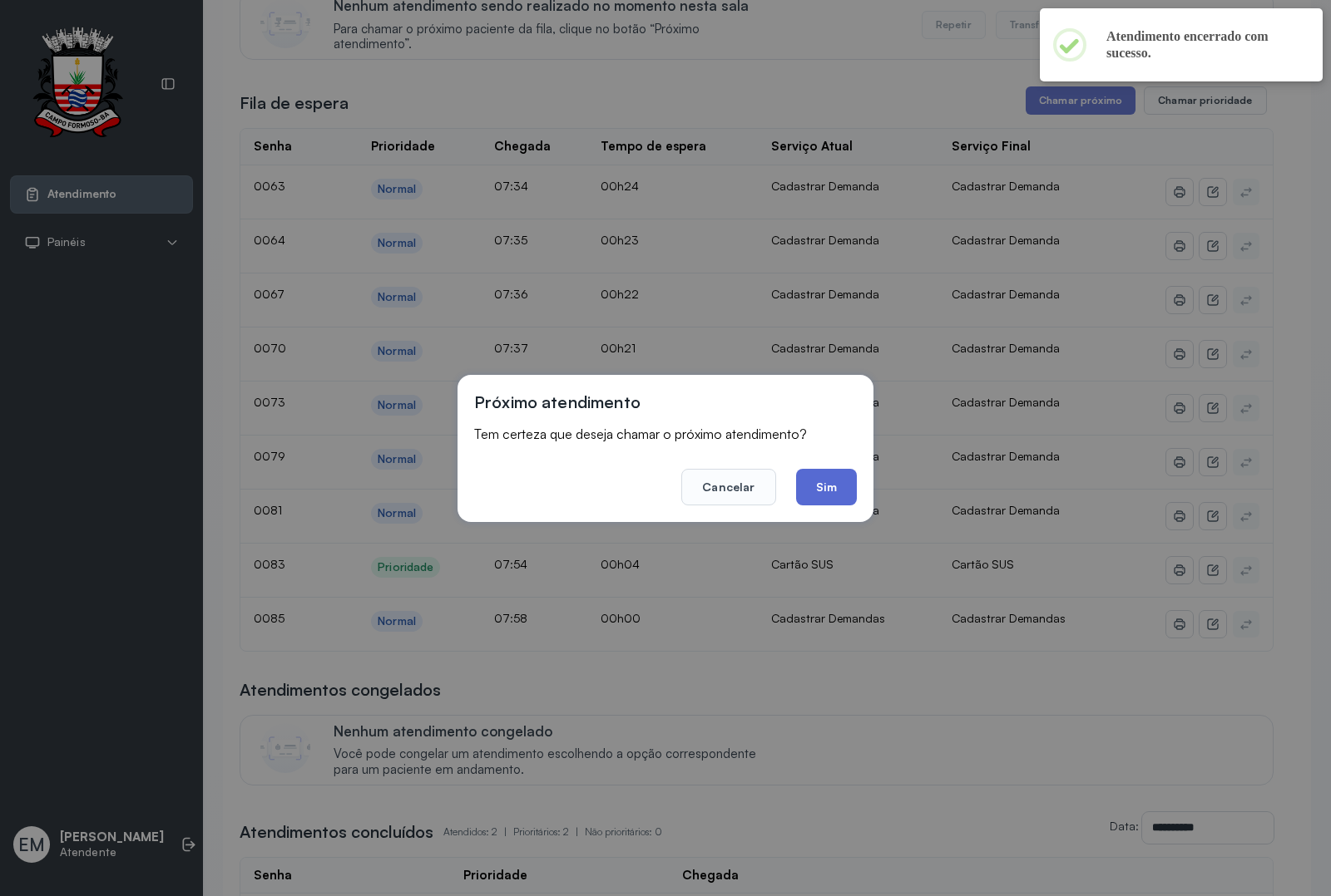
click at [820, 481] on button "Sim" at bounding box center [827, 488] width 61 height 37
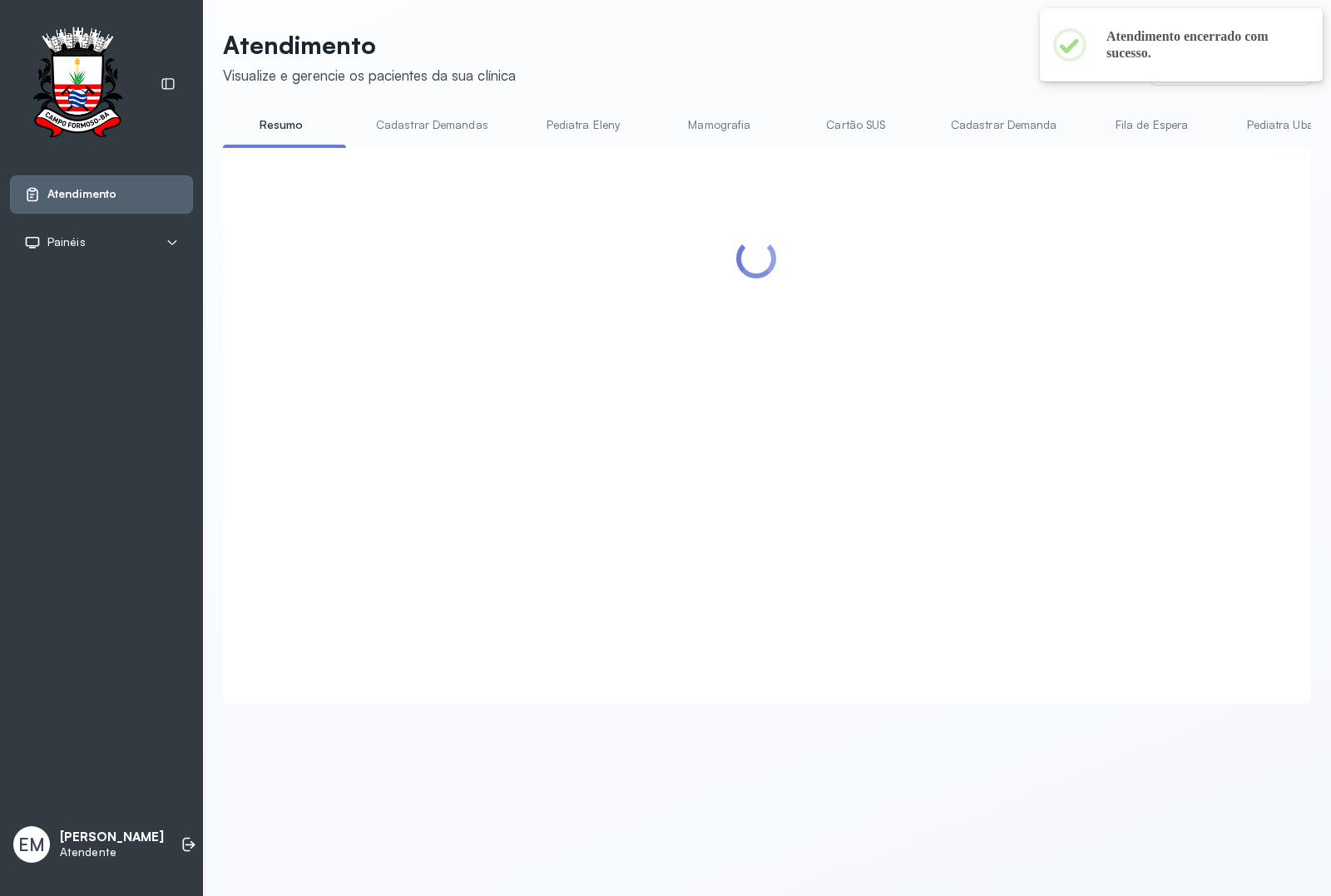
scroll to position [0, 0]
click at [167, 90] on icon at bounding box center [168, 84] width 15 height 15
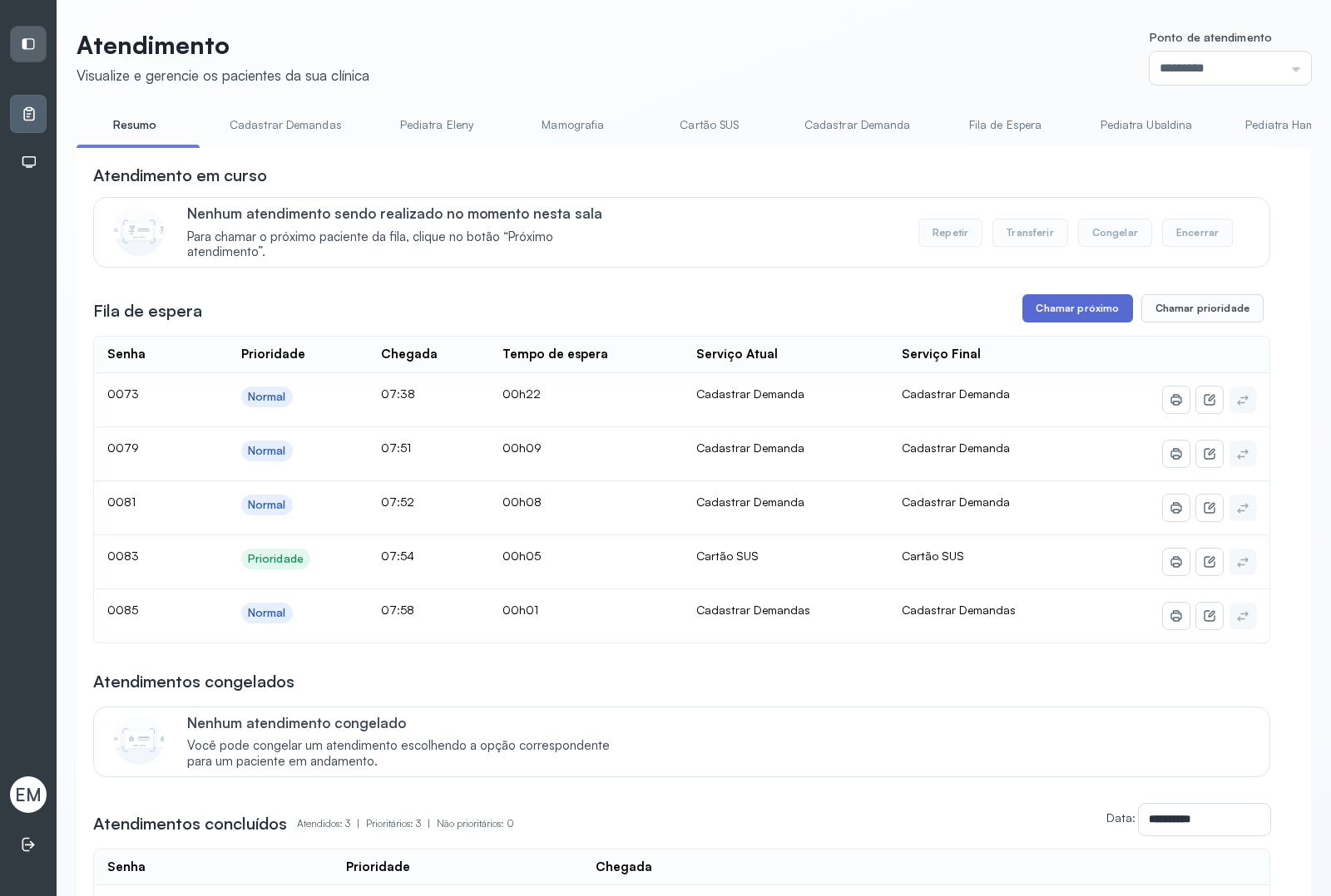
click at [1065, 323] on button "Chamar próximo" at bounding box center [1077, 308] width 110 height 28
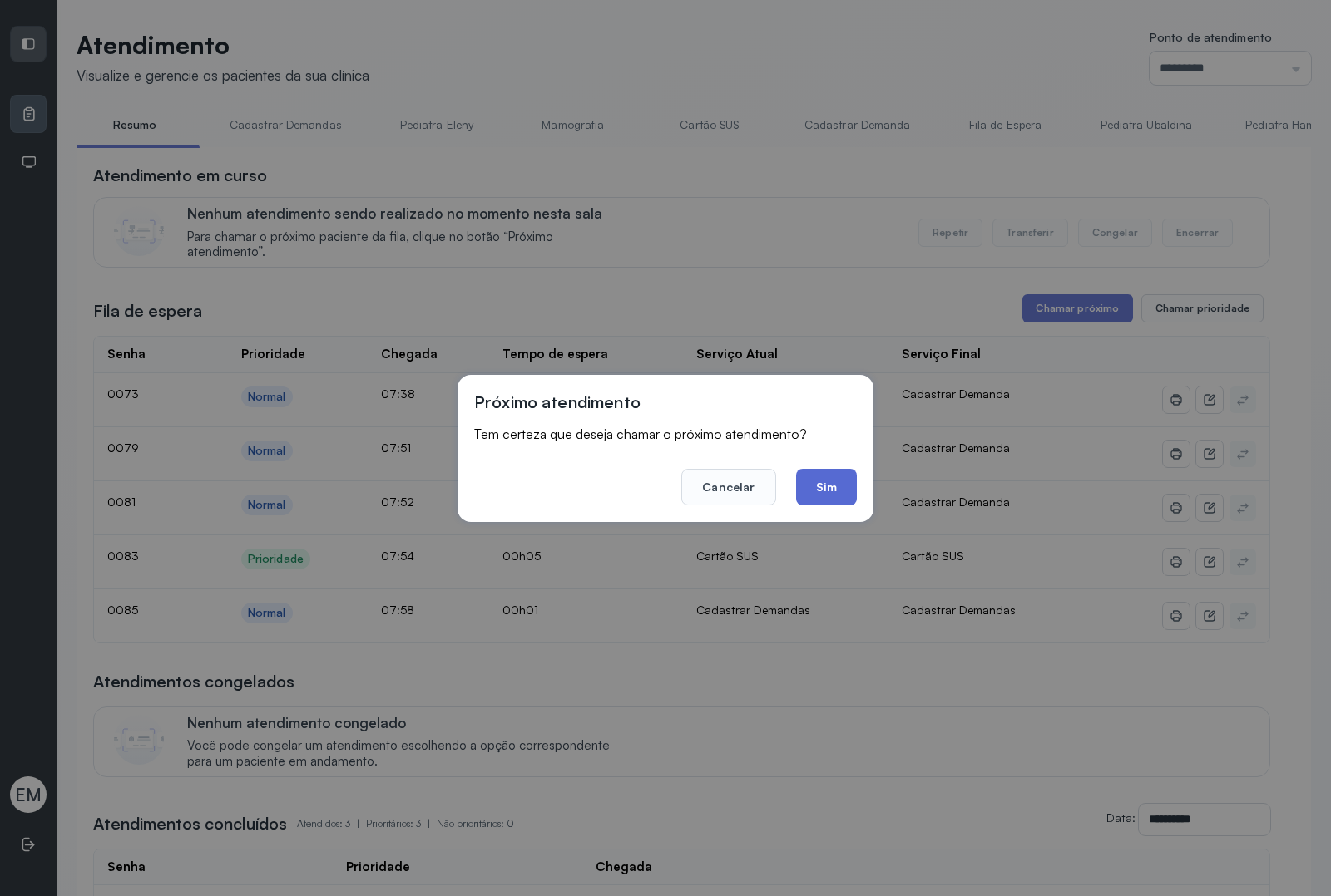
click at [842, 481] on button "Sim" at bounding box center [827, 488] width 61 height 37
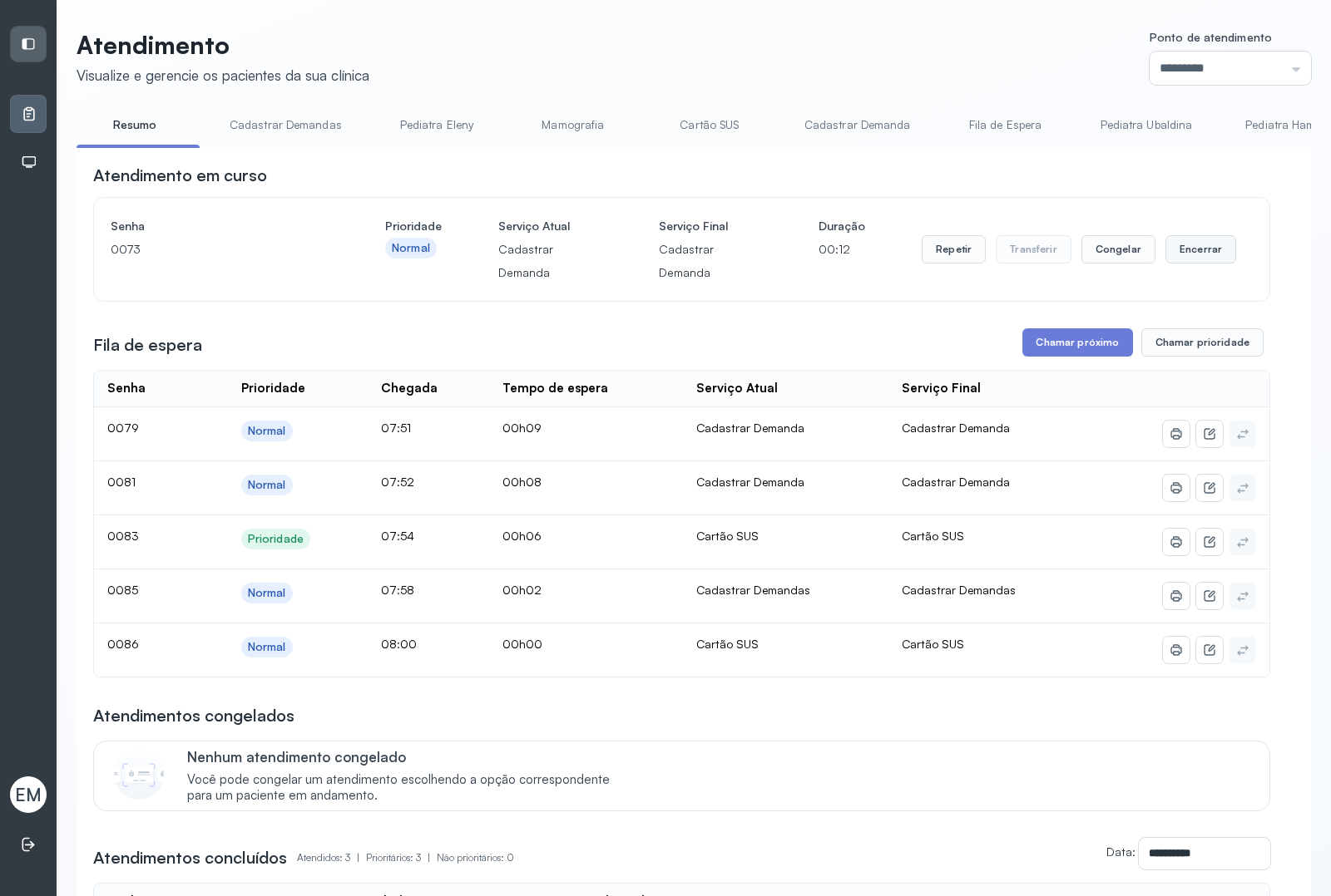
click at [1167, 257] on button "Encerrar" at bounding box center [1200, 250] width 71 height 28
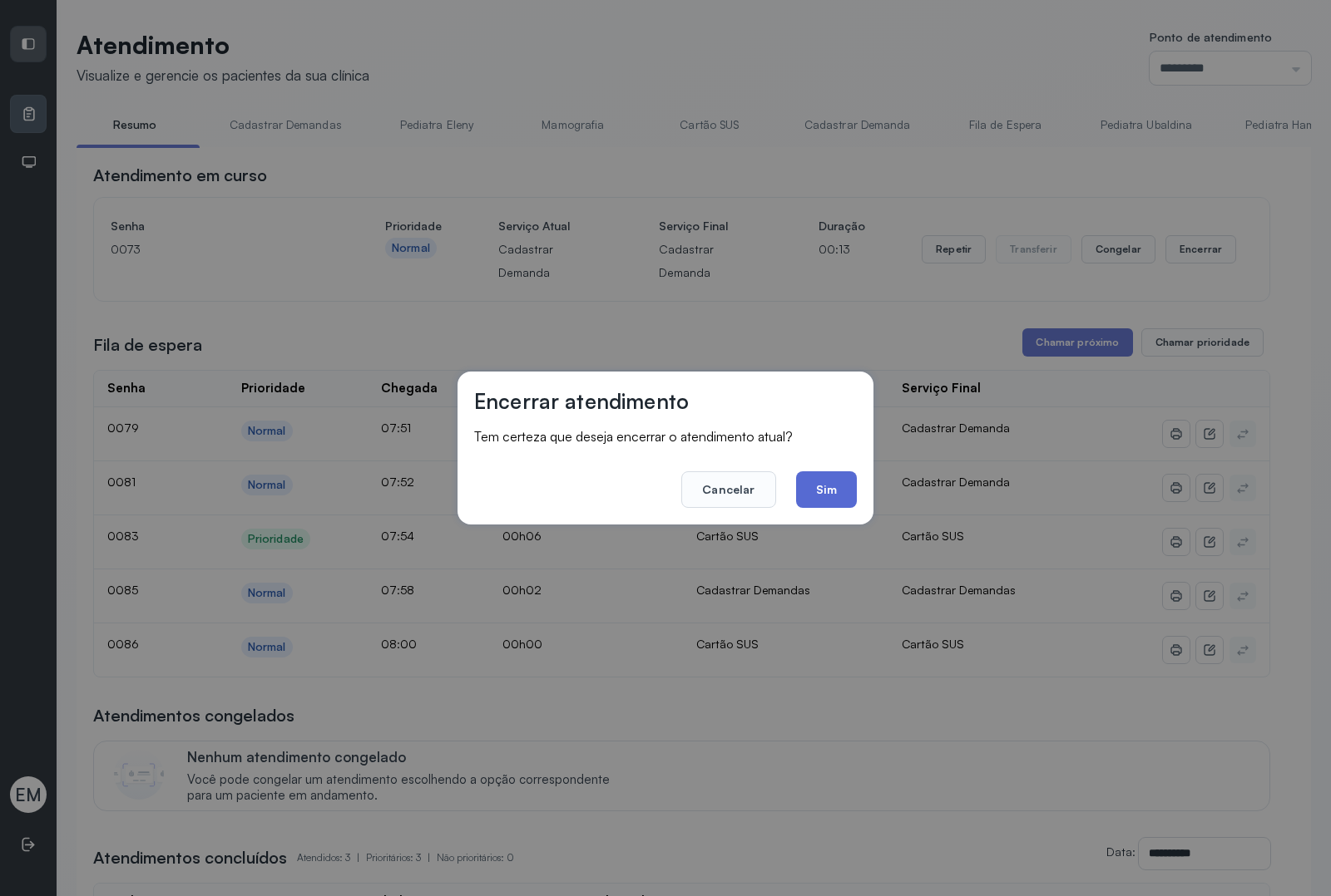
click at [842, 488] on button "Sim" at bounding box center [827, 489] width 61 height 37
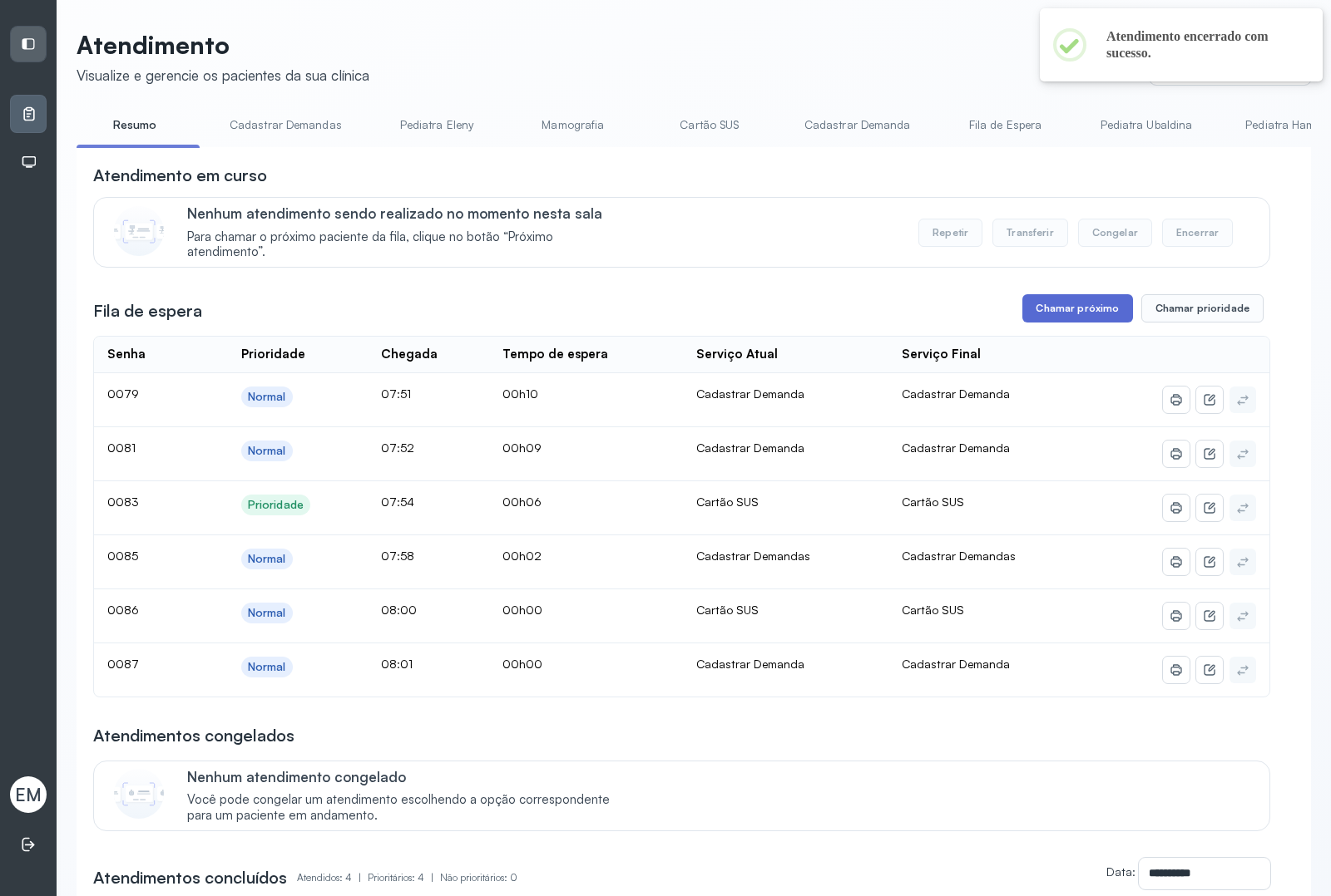
click at [1030, 299] on button "Chamar próximo" at bounding box center [1077, 308] width 110 height 28
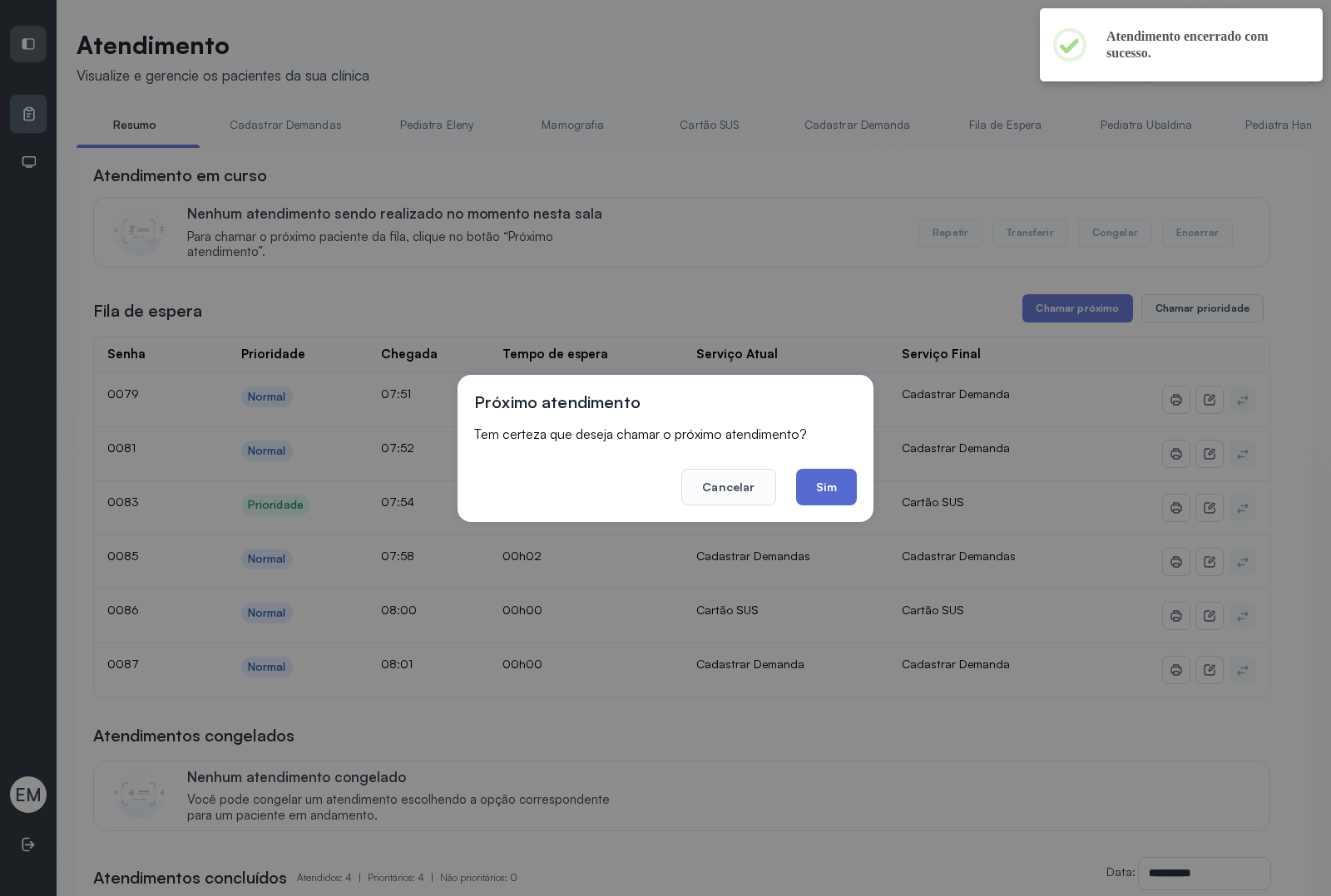
click at [815, 493] on button "Sim" at bounding box center [827, 488] width 61 height 37
